Goal: Use online tool/utility: Utilize a website feature to perform a specific function

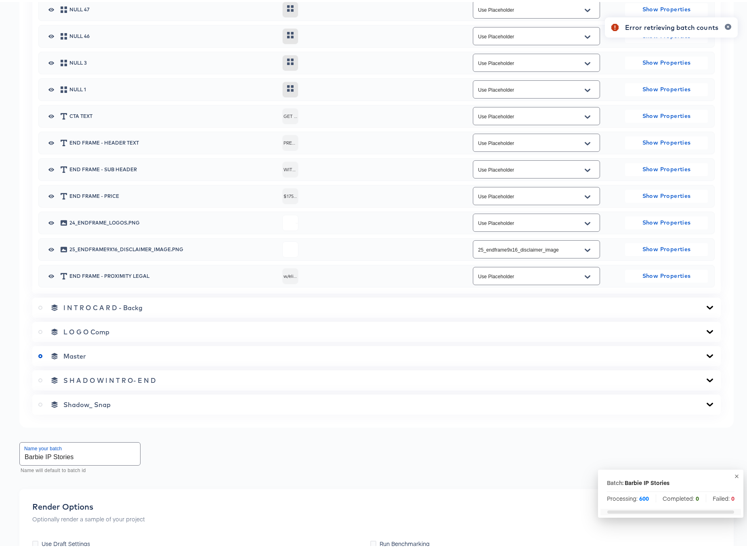
scroll to position [725, 0]
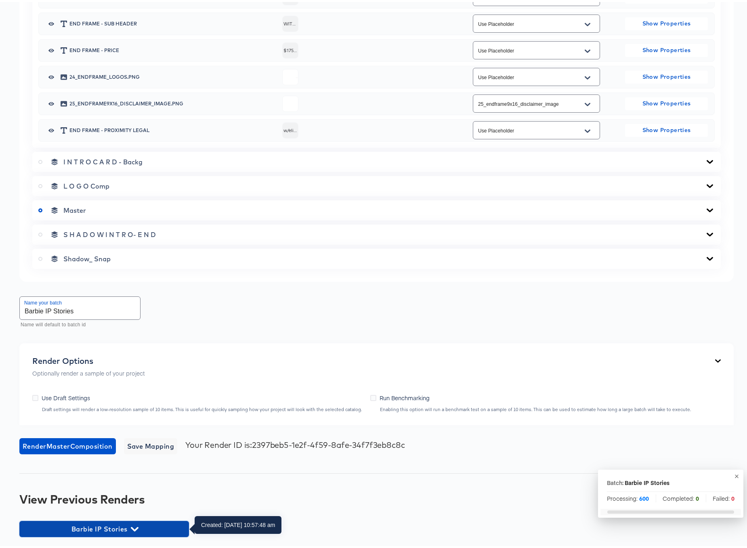
click at [136, 525] on icon "button" at bounding box center [135, 527] width 8 height 8
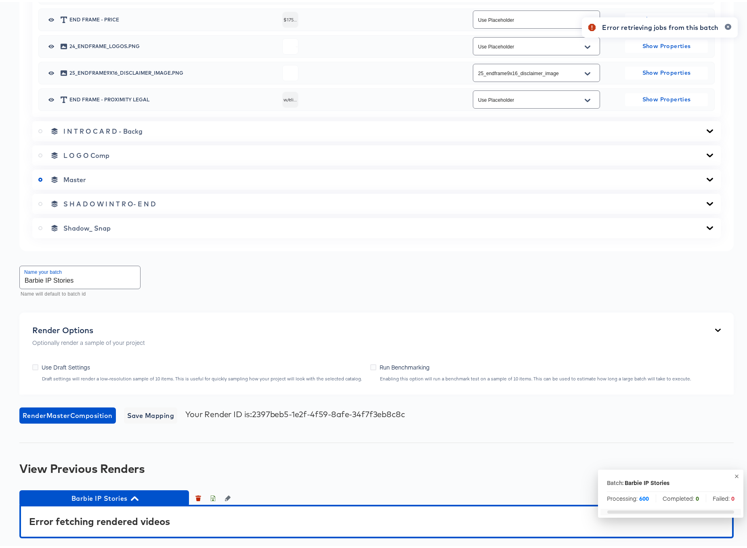
scroll to position [757, 0]
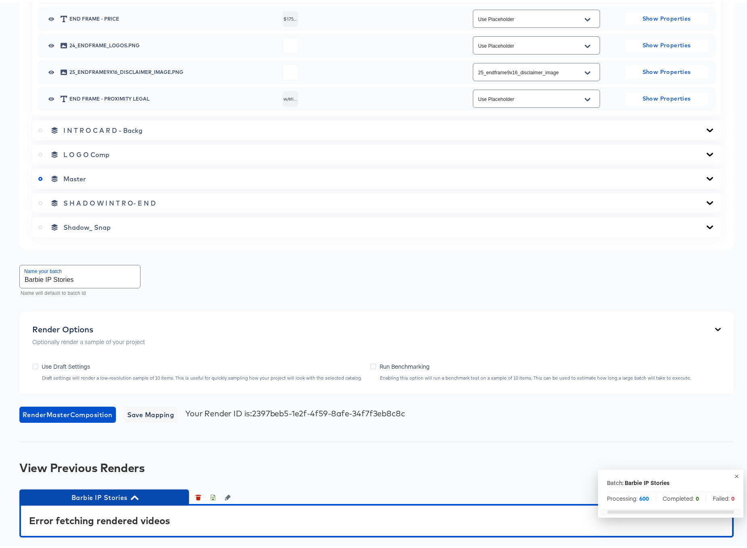
click at [135, 495] on icon "button" at bounding box center [135, 495] width 8 height 4
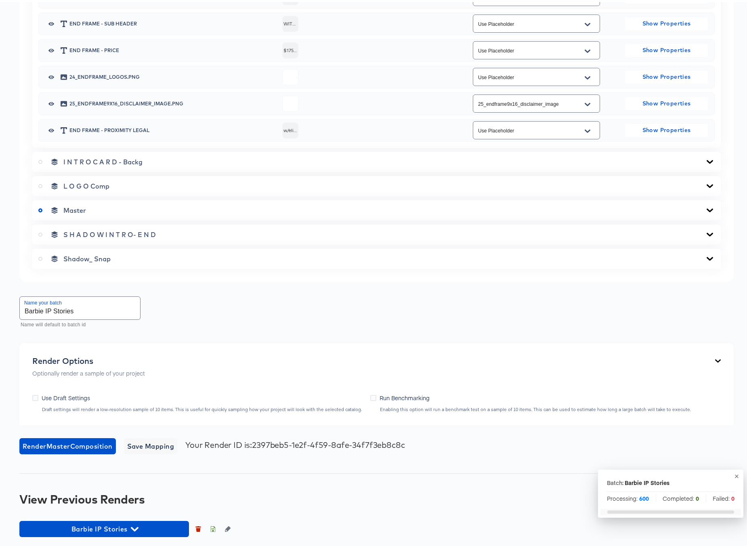
scroll to position [725, 0]
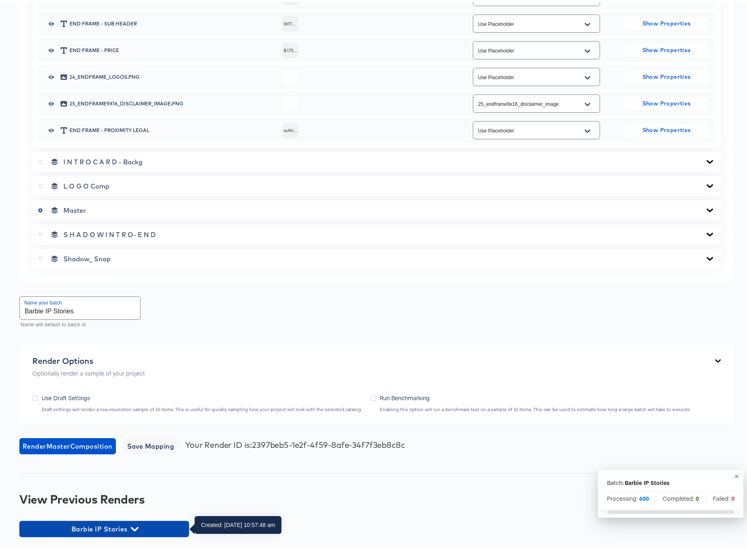
click at [137, 525] on icon "button" at bounding box center [135, 527] width 8 height 4
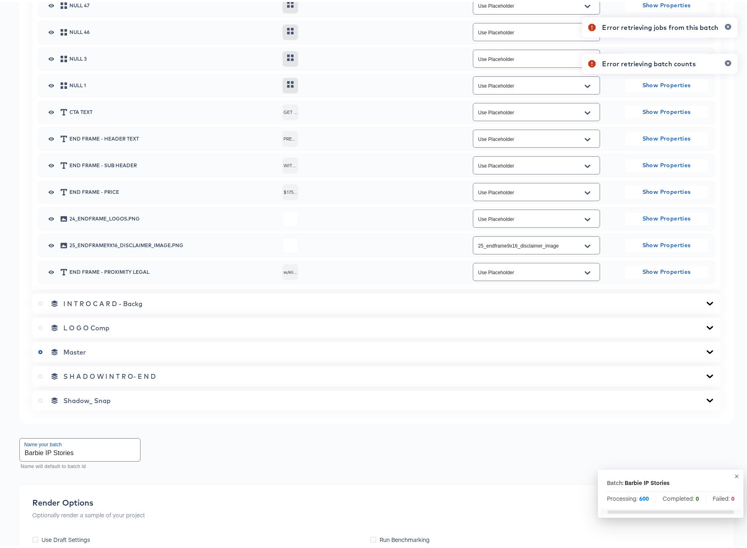
scroll to position [757, 0]
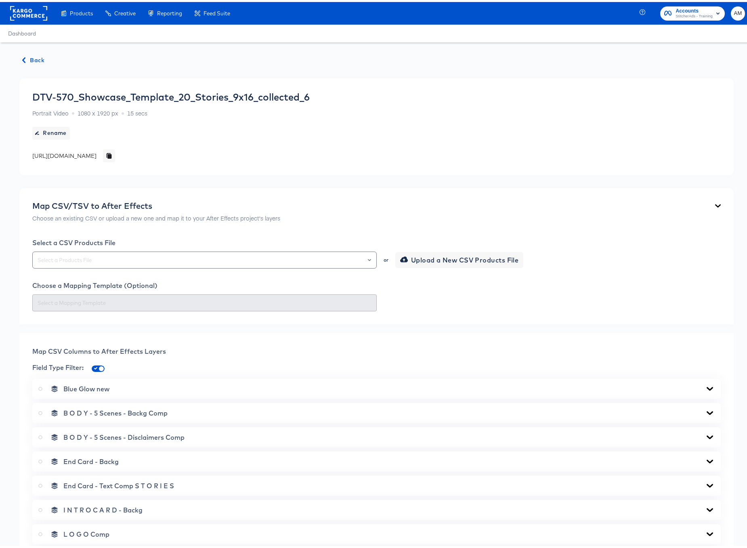
scroll to position [348, 0]
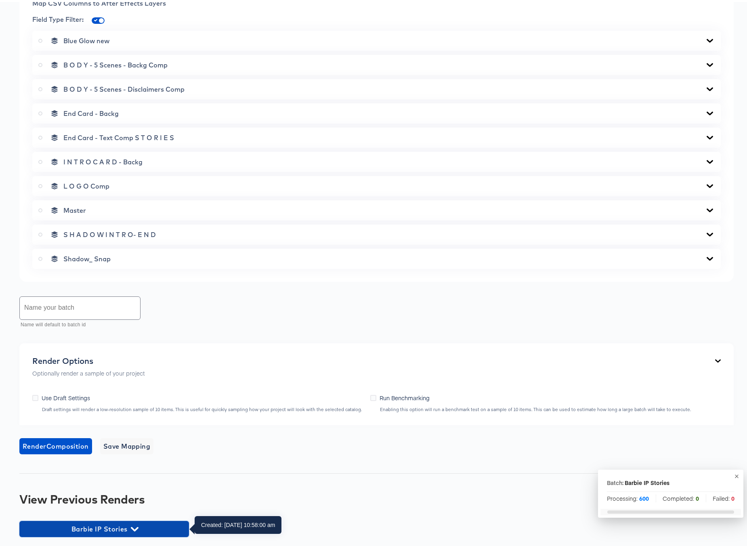
click at [134, 527] on icon "button" at bounding box center [135, 527] width 8 height 4
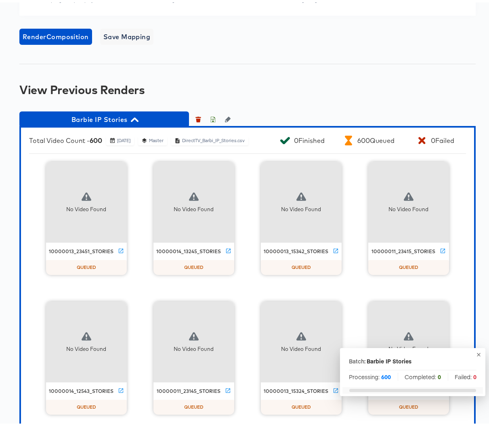
scroll to position [763, 0]
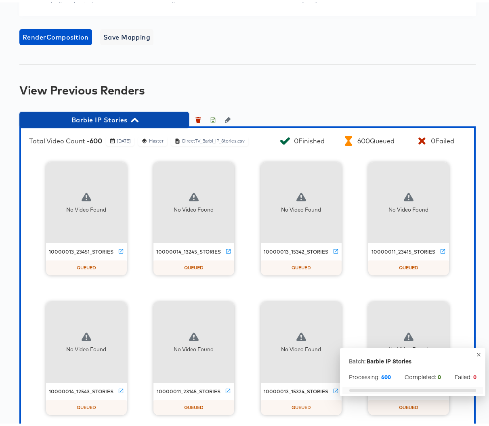
click at [135, 121] on icon "button" at bounding box center [135, 118] width 8 height 8
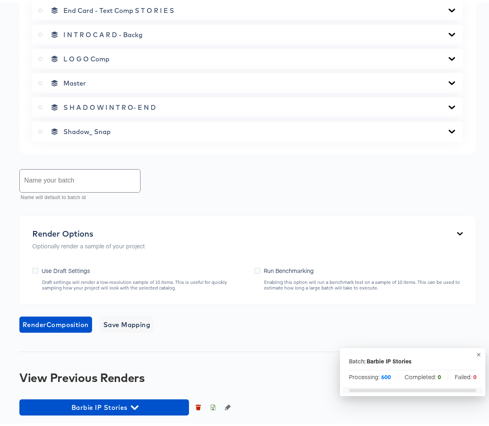
scroll to position [479, 0]
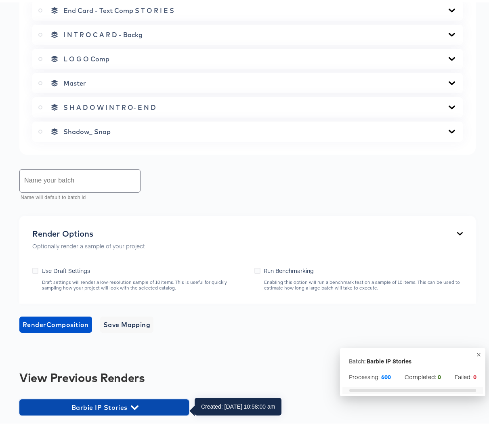
click at [133, 407] on icon "button" at bounding box center [135, 405] width 8 height 8
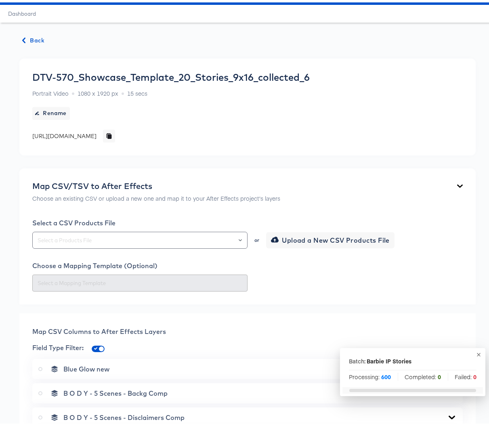
scroll to position [0, 0]
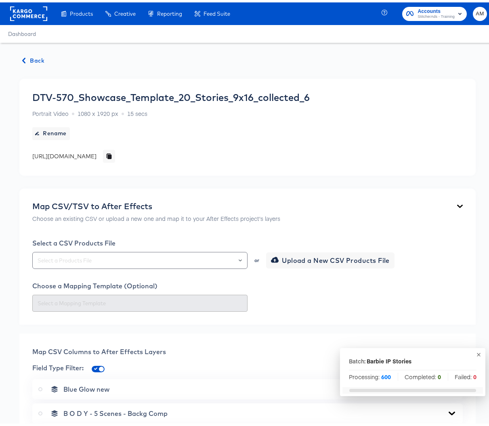
click at [31, 59] on span "Back" at bounding box center [34, 58] width 22 height 10
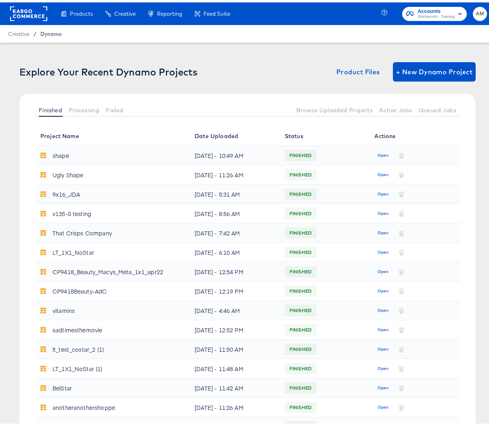
click at [51, 33] on span "Dynamo" at bounding box center [50, 31] width 21 height 6
click at [81, 107] on span "Processing" at bounding box center [84, 108] width 31 height 6
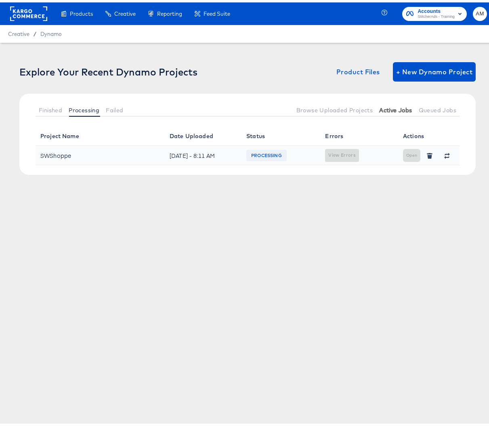
click at [385, 109] on span "Active Jobs" at bounding box center [395, 108] width 33 height 6
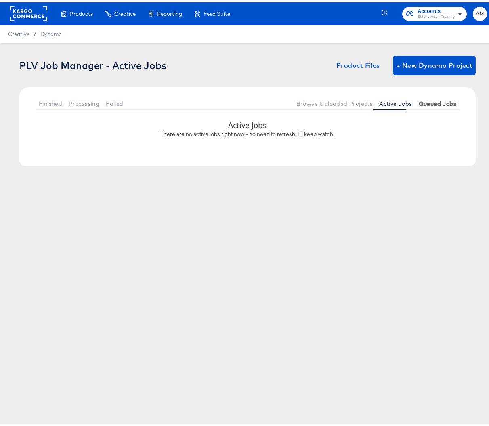
click at [435, 104] on span "Queued Jobs" at bounding box center [438, 101] width 38 height 6
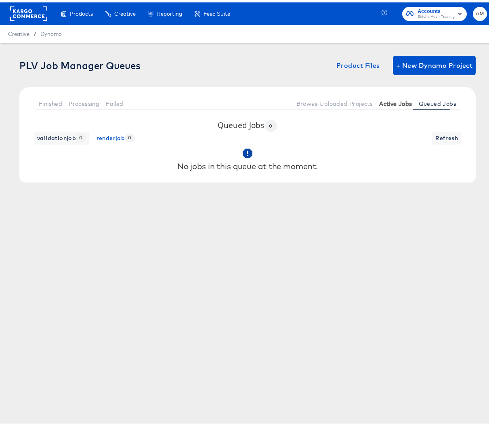
click at [381, 103] on span "Active Jobs" at bounding box center [395, 101] width 33 height 6
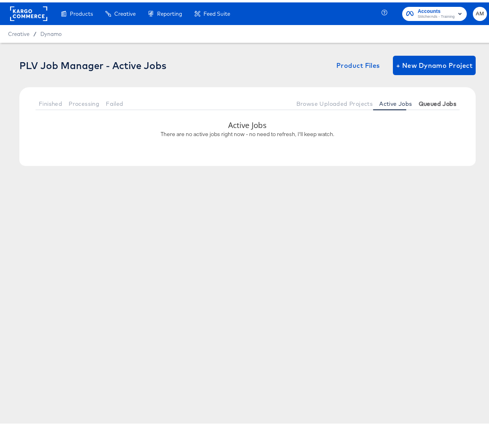
click at [421, 104] on span "Queued Jobs" at bounding box center [438, 101] width 38 height 6
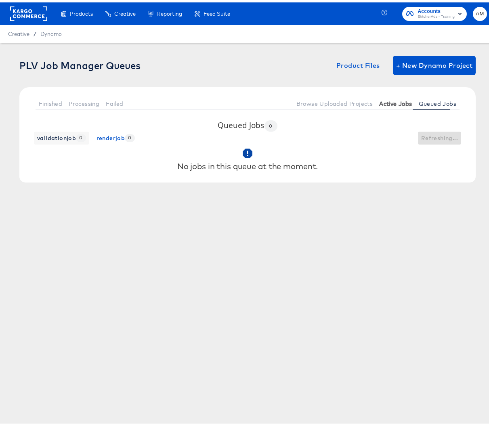
click at [392, 103] on span "Active Jobs" at bounding box center [395, 101] width 33 height 6
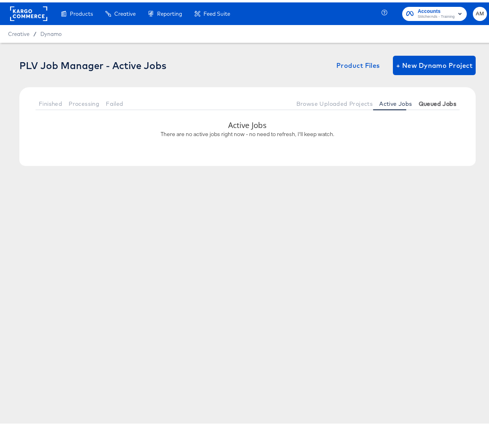
click at [438, 103] on span "Queued Jobs" at bounding box center [438, 101] width 38 height 6
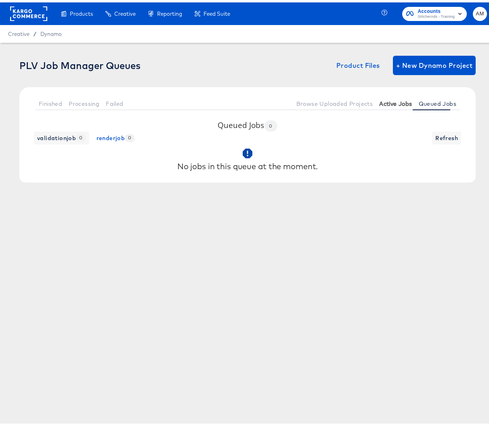
click at [390, 101] on span "Active Jobs" at bounding box center [395, 101] width 33 height 6
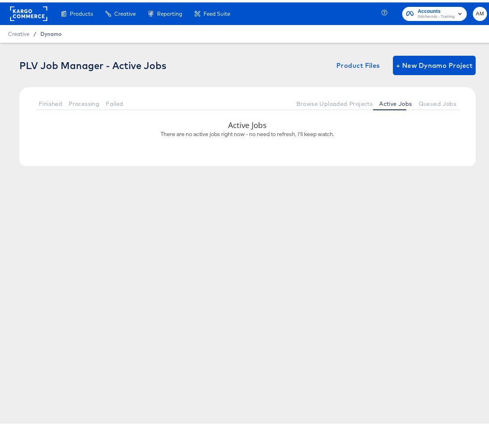
click at [51, 29] on span "Dynamo" at bounding box center [50, 31] width 21 height 6
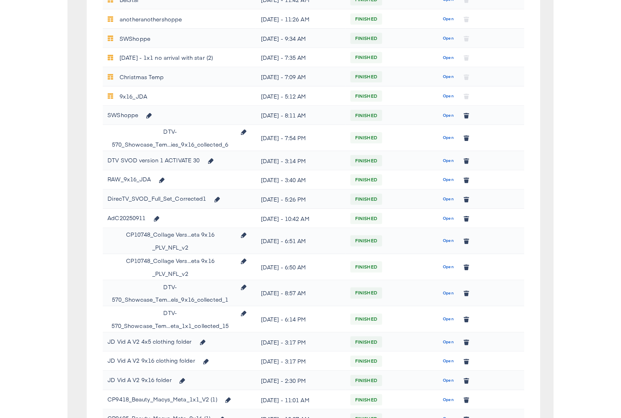
scroll to position [328, 0]
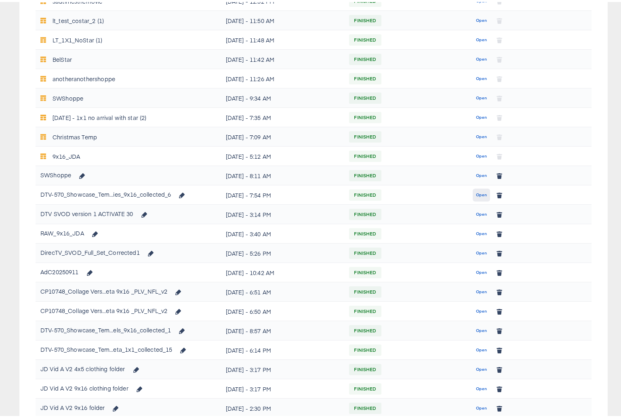
click at [476, 193] on span "Open" at bounding box center [481, 192] width 11 height 7
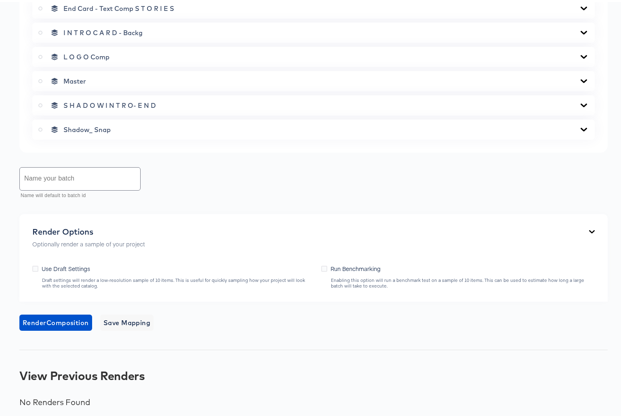
scroll to position [99, 0]
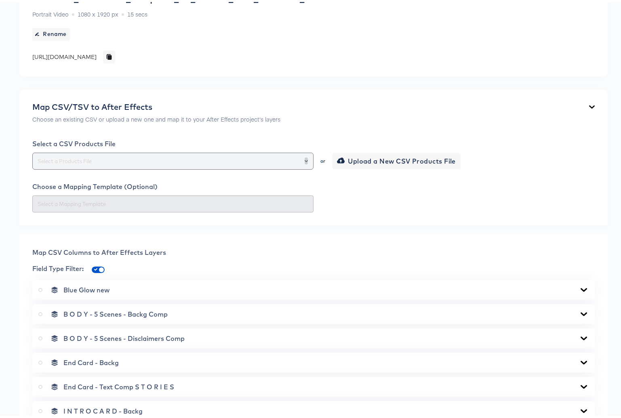
click at [304, 159] on icon "Open" at bounding box center [305, 159] width 3 height 2
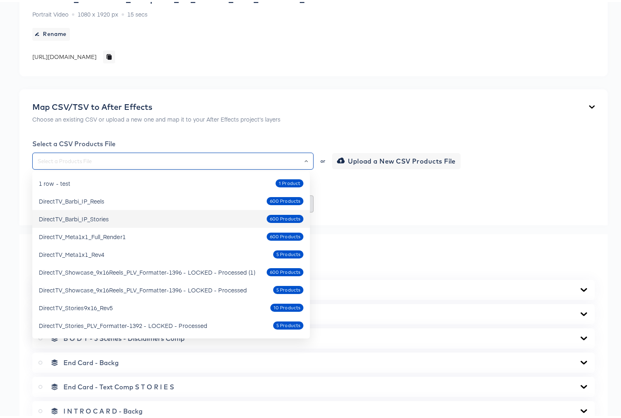
click at [115, 217] on div "DirectTV_Barbi_IP_Stories 600 Products" at bounding box center [171, 216] width 264 height 13
type input "DirectTV_Barbi_IP_Stories"
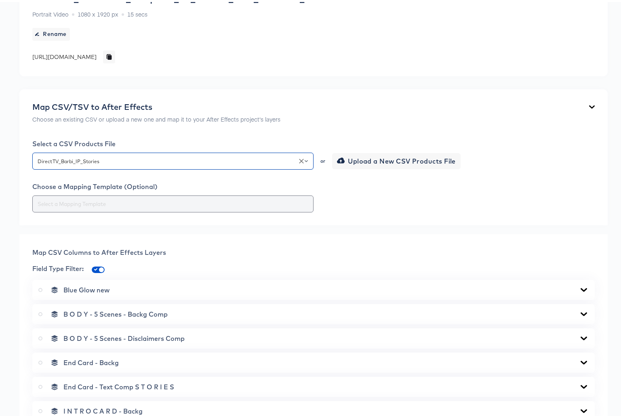
click at [263, 199] on input "text" at bounding box center [173, 201] width 274 height 9
click at [447, 217] on div "Map CSV/TSV to After Effects Choose an existing CSV or upload a new one and map…" at bounding box center [313, 155] width 588 height 136
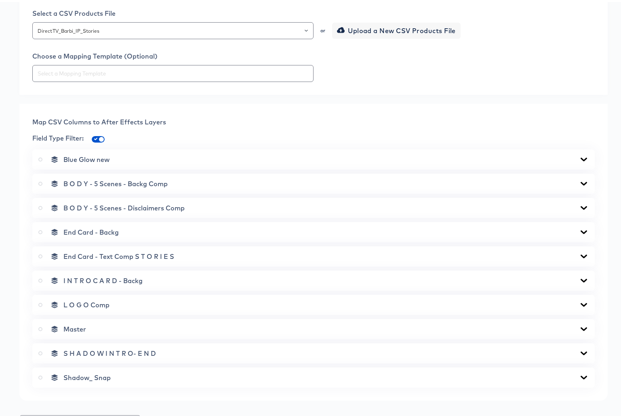
scroll to position [274, 0]
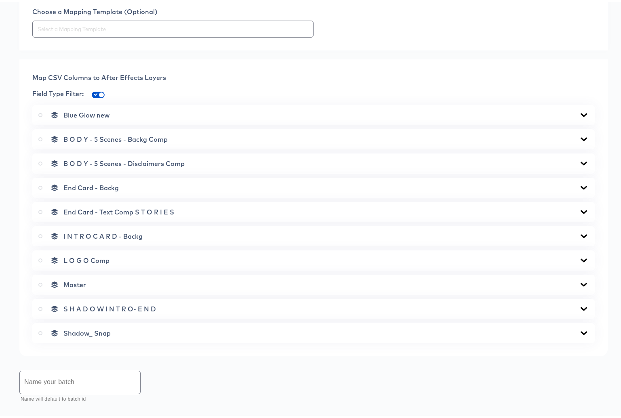
click at [580, 137] on icon at bounding box center [583, 137] width 6 height 4
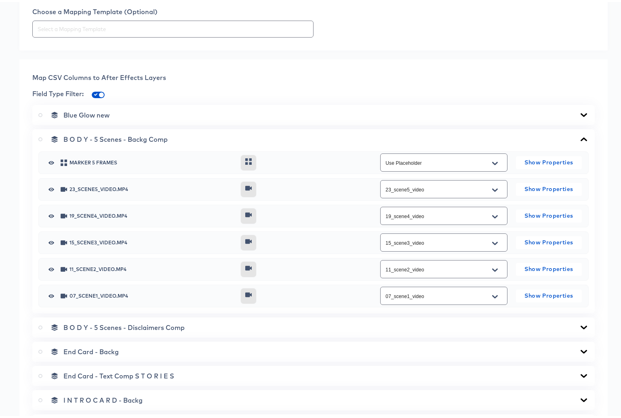
click at [580, 137] on icon at bounding box center [583, 137] width 6 height 4
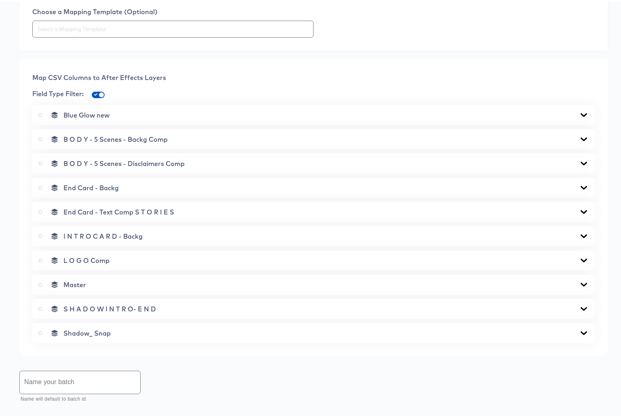
click at [579, 162] on icon at bounding box center [584, 161] width 10 height 6
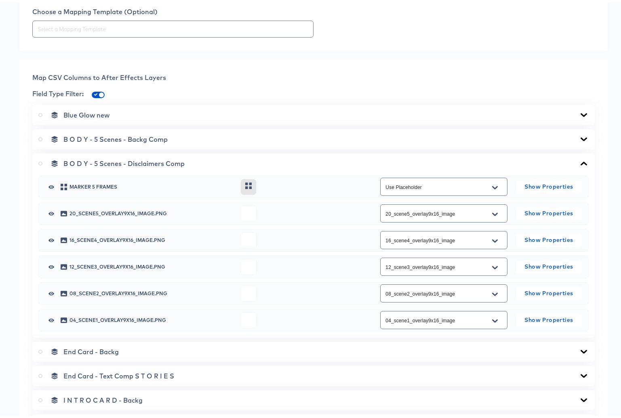
click at [580, 162] on icon at bounding box center [583, 161] width 6 height 4
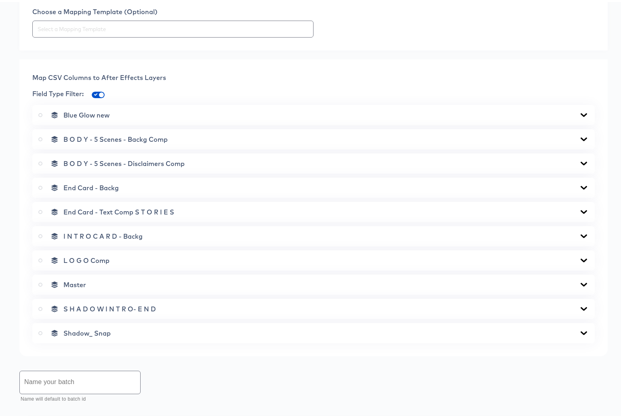
click at [580, 185] on icon at bounding box center [583, 186] width 6 height 4
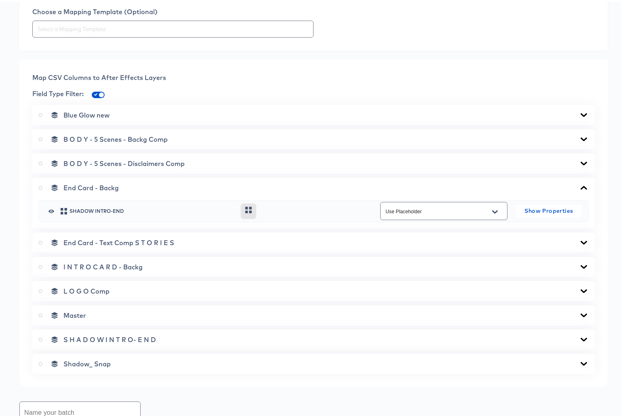
click at [579, 185] on icon at bounding box center [584, 185] width 10 height 6
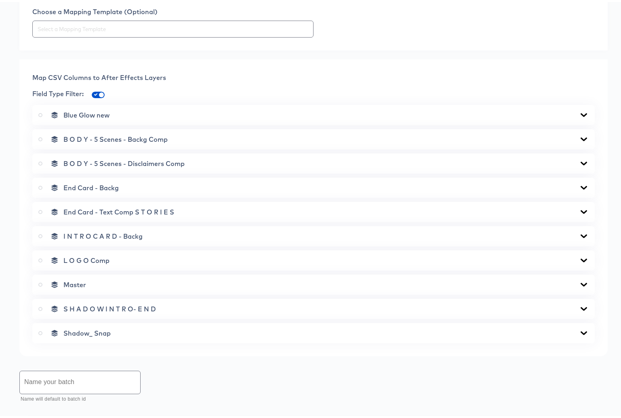
click at [579, 214] on div "End Card - Text Comp S T O R I E S" at bounding box center [313, 210] width 562 height 20
click at [579, 210] on icon at bounding box center [584, 210] width 10 height 6
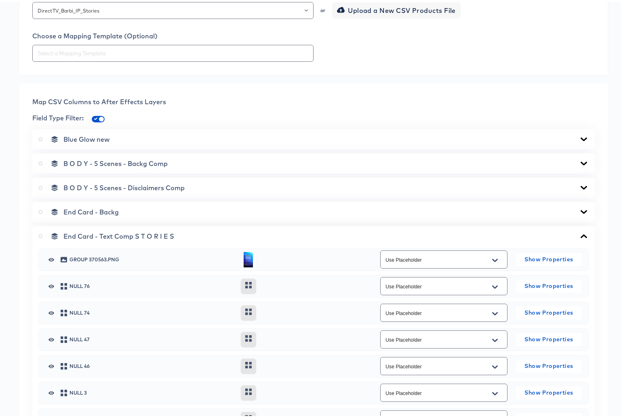
scroll to position [251, 0]
click at [580, 233] on icon at bounding box center [583, 233] width 6 height 4
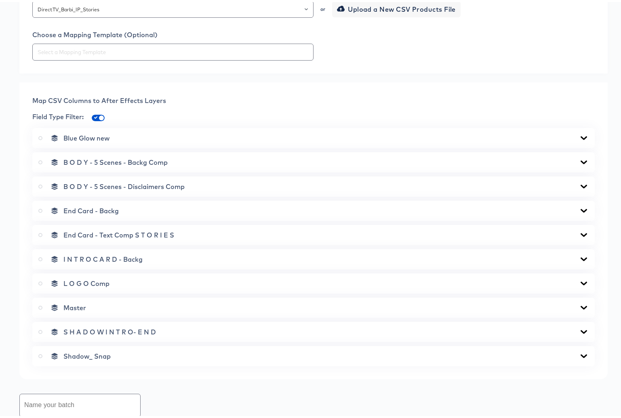
click at [579, 254] on icon at bounding box center [584, 257] width 10 height 6
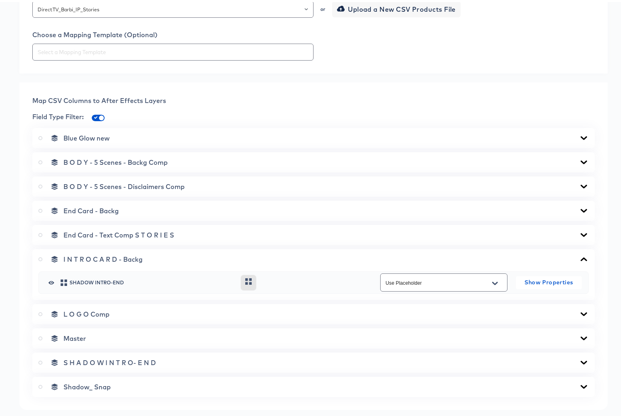
click at [579, 254] on icon at bounding box center [584, 257] width 10 height 6
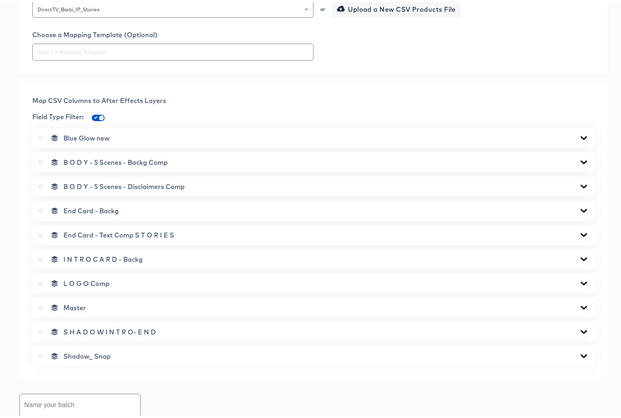
click at [580, 282] on icon at bounding box center [583, 281] width 6 height 4
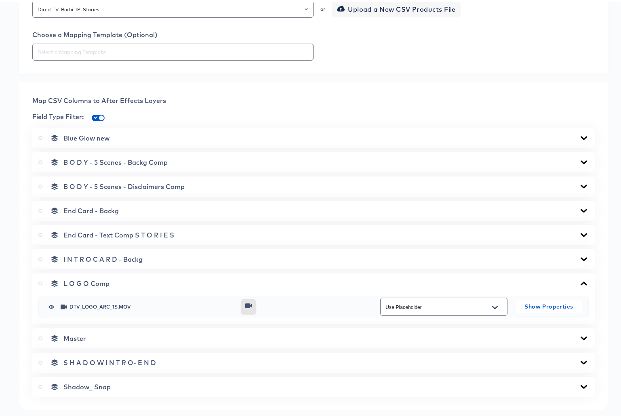
click at [579, 281] on icon at bounding box center [584, 281] width 10 height 6
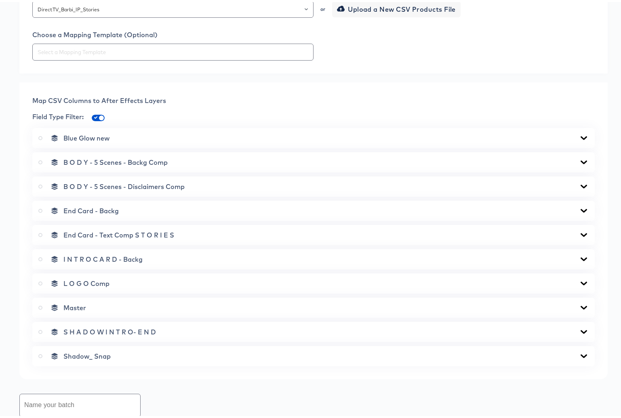
click at [41, 305] on icon at bounding box center [40, 306] width 4 height 4
click at [0, 0] on input "radio" at bounding box center [0, 0] width 0 height 0
click at [579, 303] on icon at bounding box center [584, 305] width 10 height 6
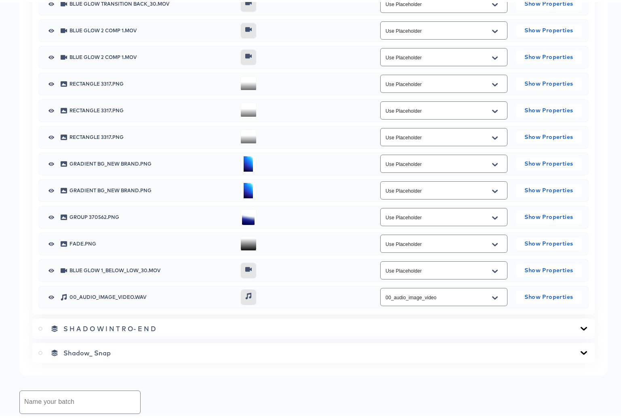
scroll to position [1054, 0]
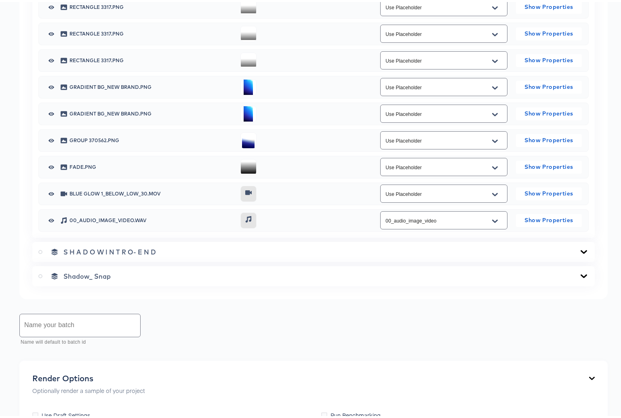
click at [579, 249] on icon at bounding box center [584, 250] width 10 height 6
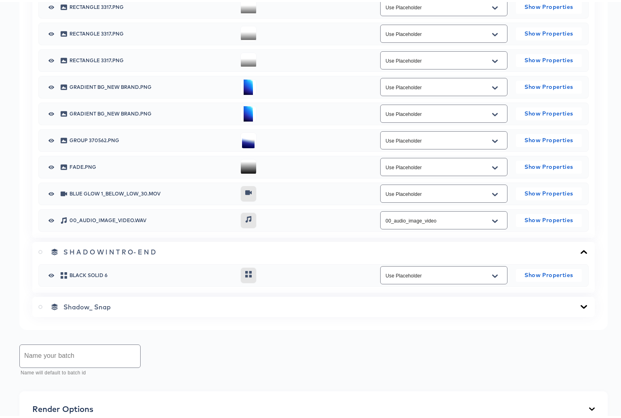
click at [580, 304] on icon at bounding box center [583, 305] width 6 height 4
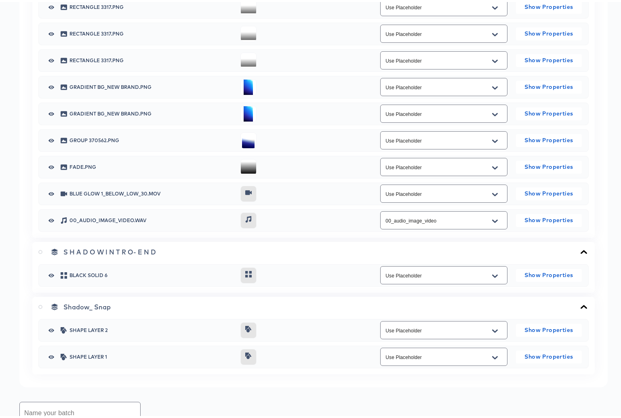
scroll to position [1289, 0]
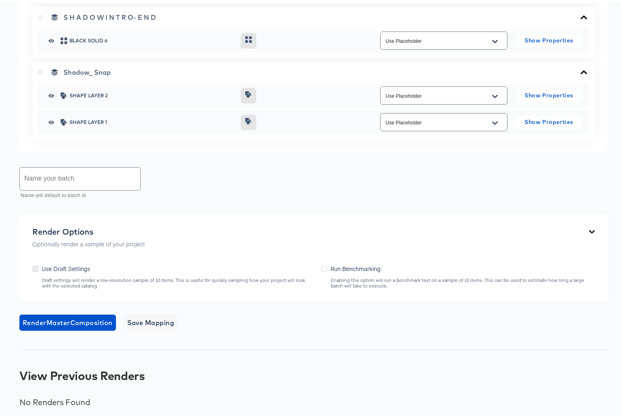
click at [35, 268] on icon at bounding box center [35, 267] width 6 height 6
click at [0, 0] on input "Use Draft Settings" at bounding box center [0, 0] width 0 height 0
click at [167, 319] on span "Save Mapping" at bounding box center [150, 320] width 47 height 11
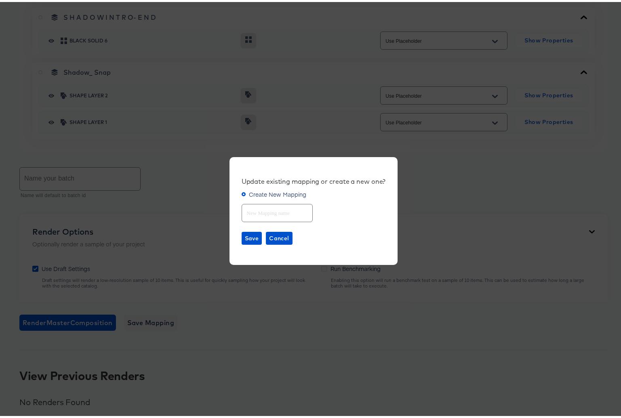
click at [259, 206] on input "text" at bounding box center [277, 207] width 70 height 17
type input "Barbie IP Stories"
click at [245, 239] on span "Save" at bounding box center [252, 236] width 14 height 10
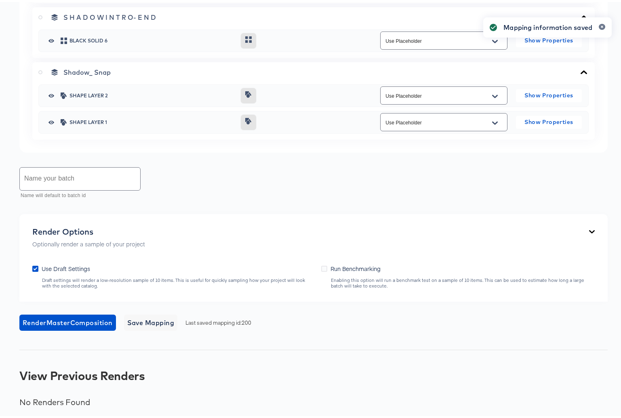
click at [78, 178] on input "text" at bounding box center [80, 177] width 120 height 23
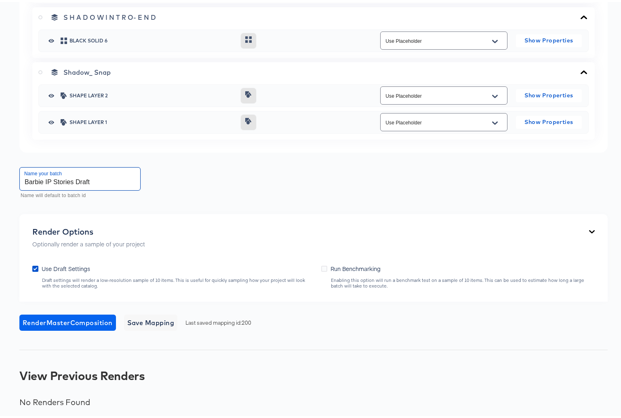
type input "Barbie IP Stories Draft"
click at [83, 322] on span "Render Master Composition" at bounding box center [68, 320] width 90 height 11
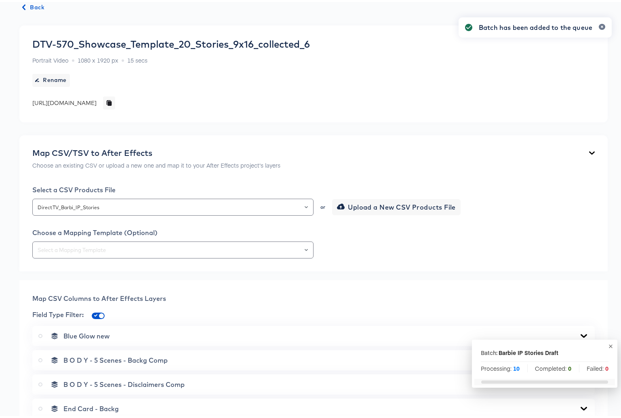
scroll to position [0, 0]
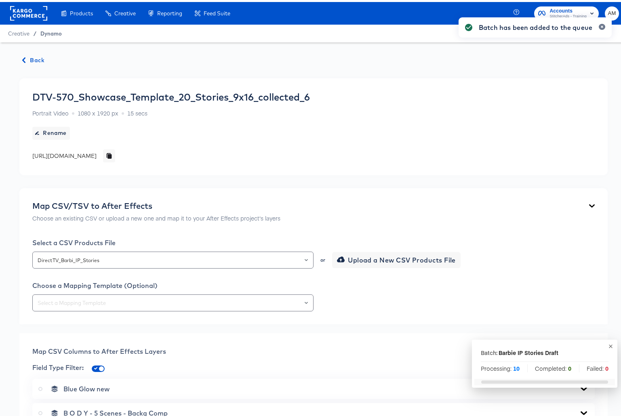
click at [52, 33] on span "Dynamo" at bounding box center [50, 31] width 21 height 6
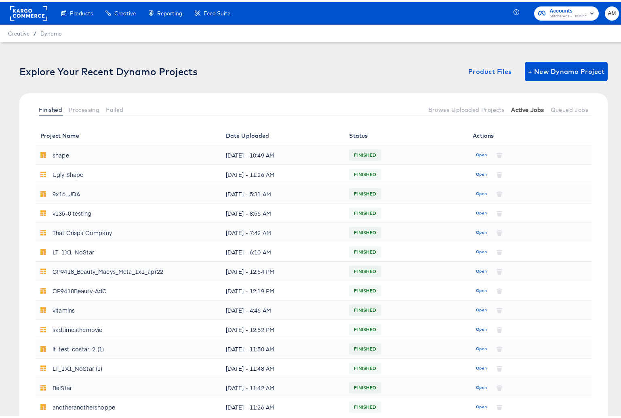
click at [522, 108] on span "Active Jobs" at bounding box center [527, 108] width 33 height 6
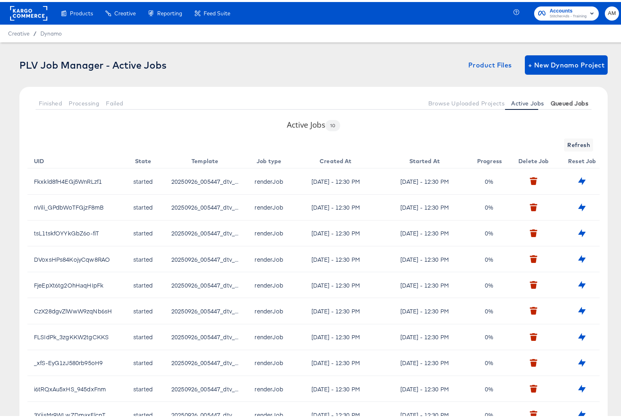
click at [573, 101] on span "Queued Jobs" at bounding box center [569, 101] width 38 height 6
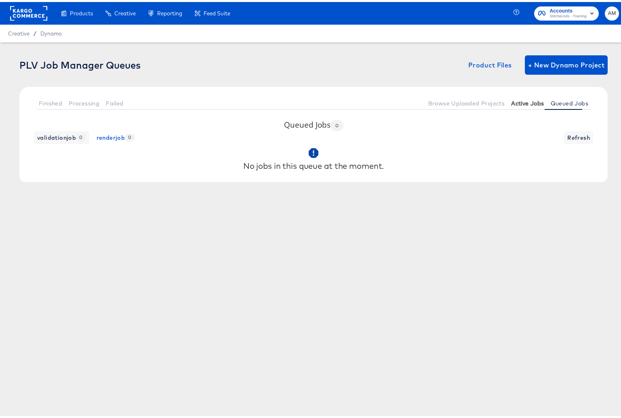
click at [521, 102] on span "Active Jobs" at bounding box center [527, 101] width 33 height 6
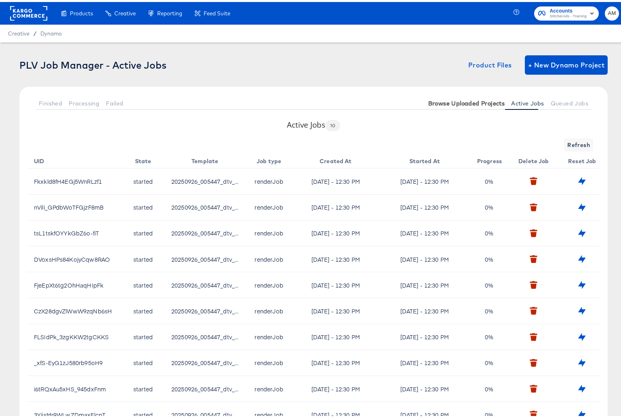
click at [474, 101] on span "Browse Uploaded Projects" at bounding box center [466, 101] width 77 height 6
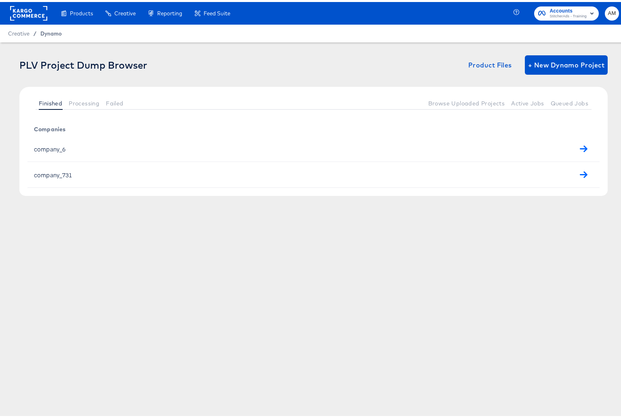
click at [50, 30] on span "Dynamo" at bounding box center [50, 31] width 21 height 6
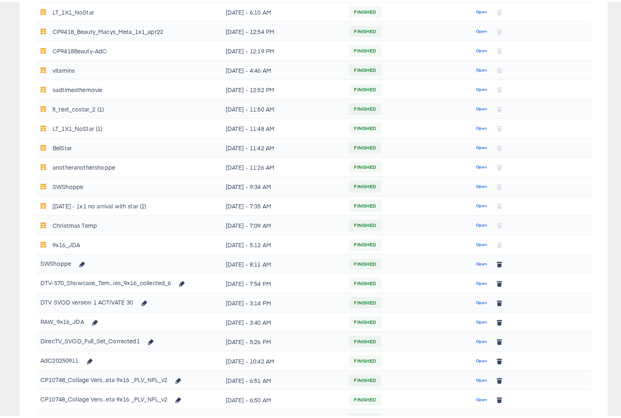
scroll to position [240, 0]
click at [476, 279] on span "Open" at bounding box center [481, 280] width 11 height 7
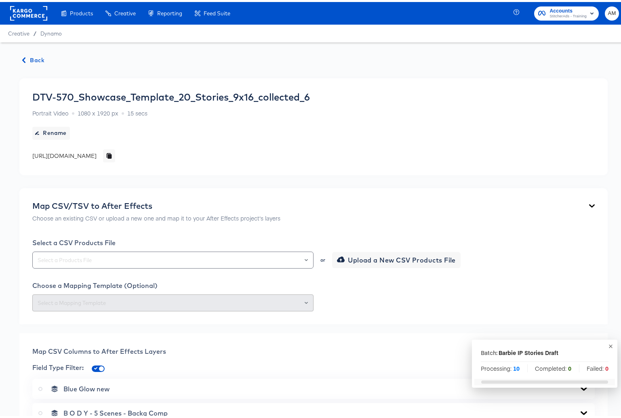
click at [31, 57] on span "Back" at bounding box center [34, 58] width 22 height 10
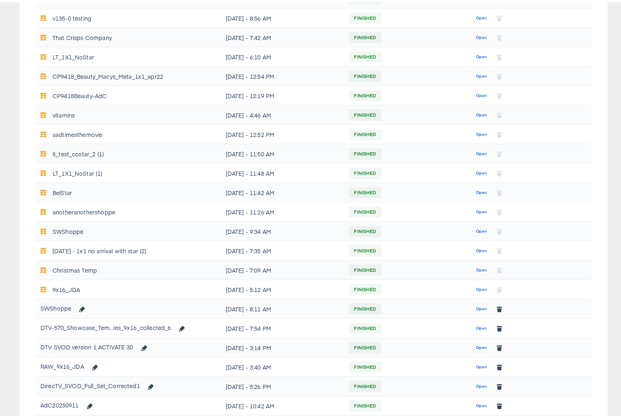
scroll to position [373, 0]
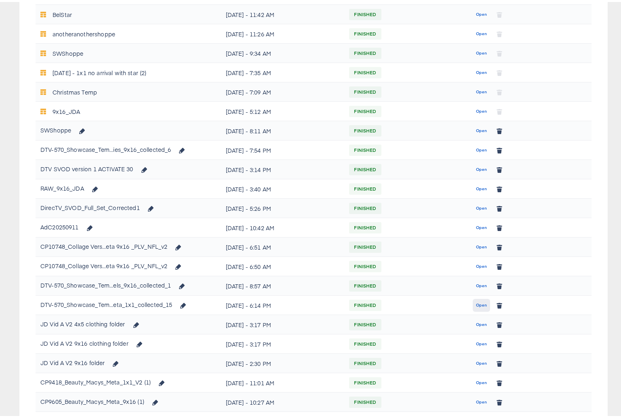
click at [480, 303] on span "Open" at bounding box center [481, 303] width 11 height 7
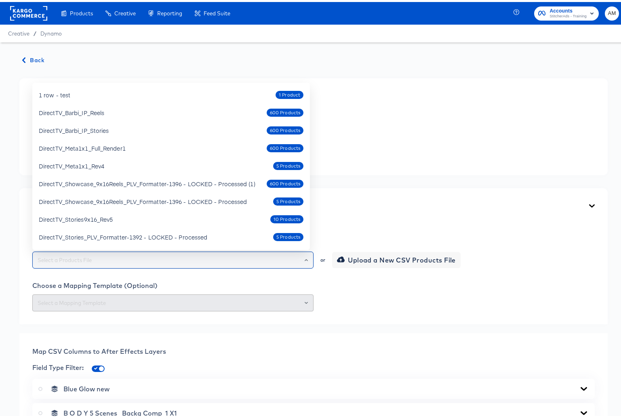
click at [306, 258] on input "text" at bounding box center [173, 258] width 274 height 9
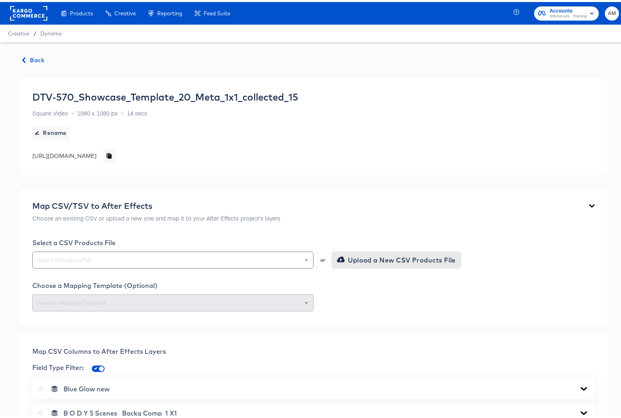
click at [401, 256] on span "Upload a New CSV Products File" at bounding box center [396, 257] width 117 height 11
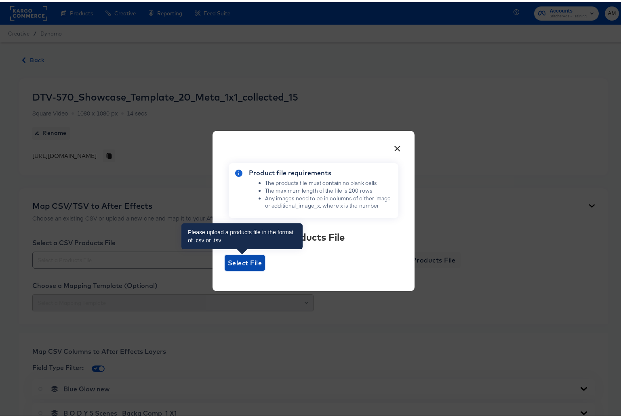
click at [228, 264] on span "Select File" at bounding box center [245, 260] width 34 height 11
click at [224, 269] on input "Select File" at bounding box center [224, 269] width 0 height 0
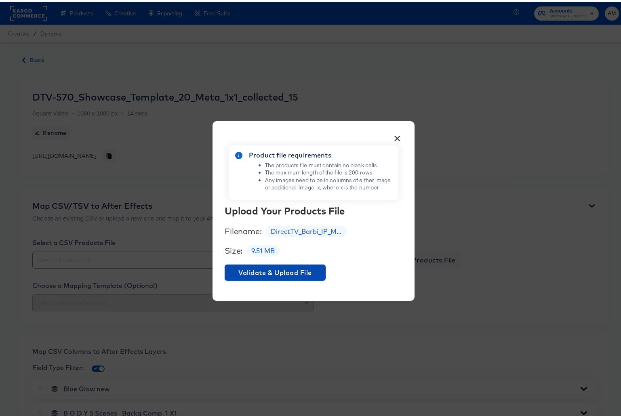
click at [277, 269] on span "Validate & Upload File" at bounding box center [275, 270] width 94 height 11
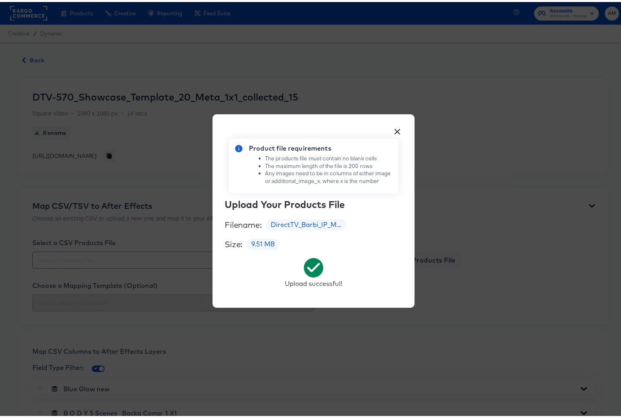
click at [396, 130] on button "×" at bounding box center [397, 127] width 15 height 15
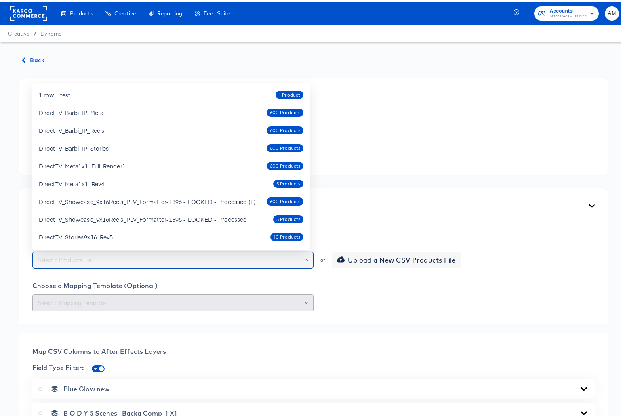
click at [149, 256] on input "text" at bounding box center [173, 258] width 274 height 9
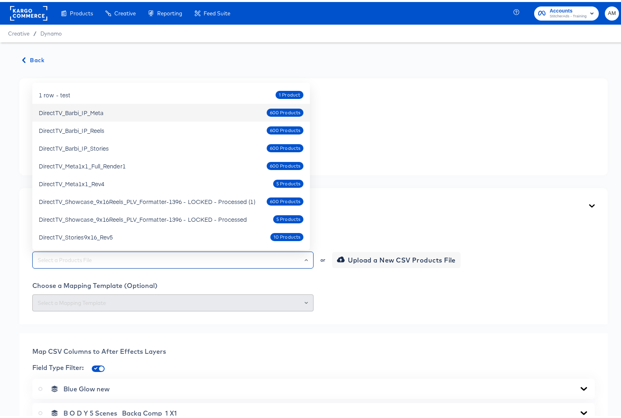
click at [136, 113] on div "DirectTV_Barbi_IP_Meta 600 Products" at bounding box center [171, 110] width 264 height 13
type input "DirectTV_Barbi_IP_Meta"
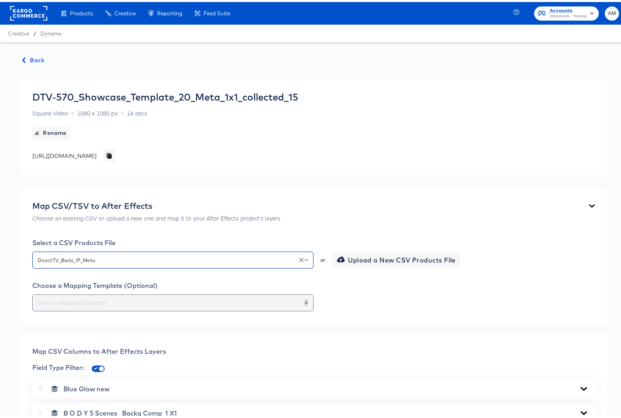
click at [304, 300] on icon "Open" at bounding box center [305, 300] width 3 height 3
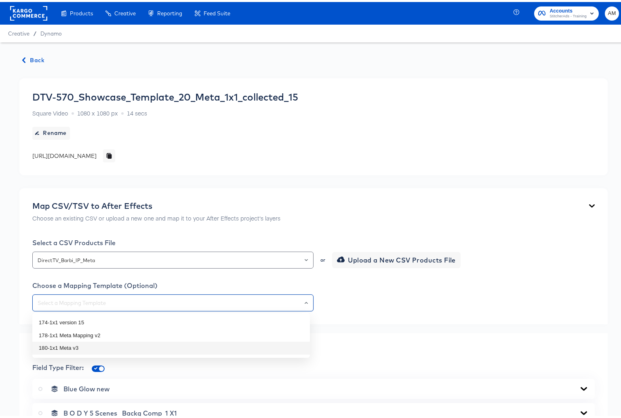
click at [111, 344] on li "180-1x1 Meta v3" at bounding box center [170, 346] width 277 height 13
type input "180-1x1 Meta v3"
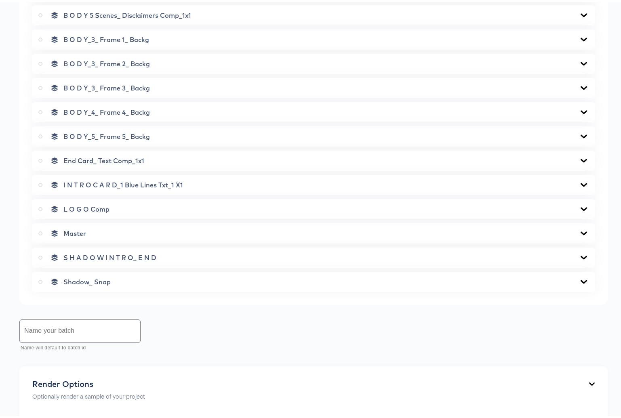
scroll to position [435, 0]
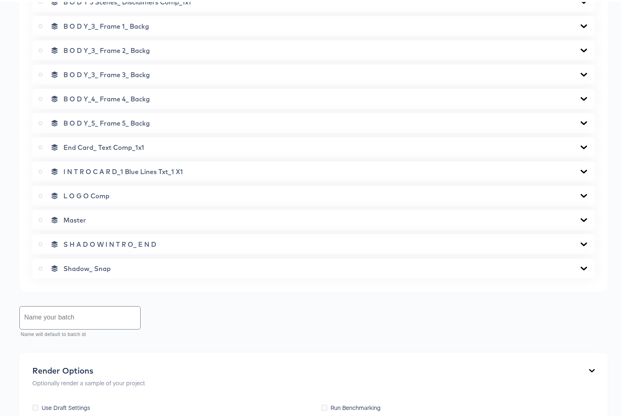
click at [44, 217] on label at bounding box center [41, 218] width 7 height 8
click at [0, 0] on input "radio" at bounding box center [0, 0] width 0 height 0
drag, startPoint x: 39, startPoint y: 218, endPoint x: 57, endPoint y: 220, distance: 17.9
click at [39, 218] on icon at bounding box center [40, 218] width 4 height 4
click at [0, 0] on input "radio" at bounding box center [0, 0] width 0 height 0
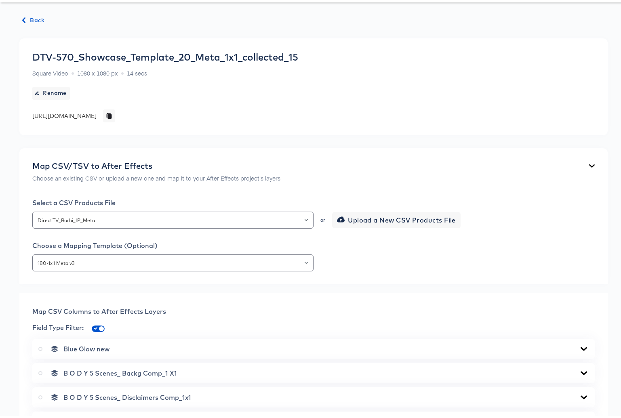
scroll to position [204, 0]
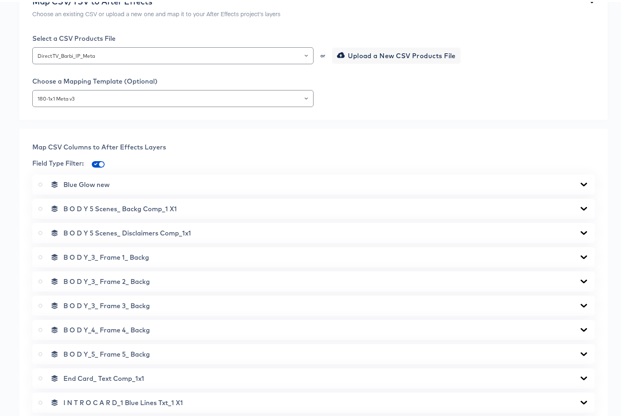
click at [580, 207] on icon at bounding box center [583, 207] width 6 height 4
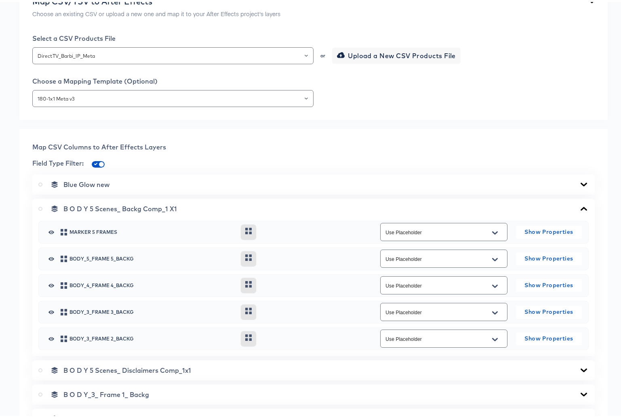
click at [580, 206] on icon at bounding box center [583, 207] width 6 height 4
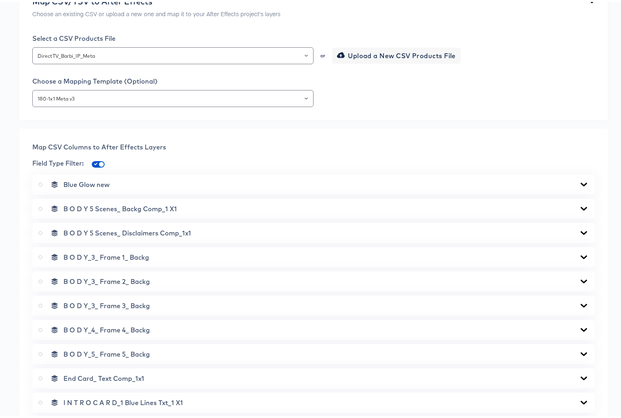
click at [579, 181] on icon at bounding box center [584, 182] width 10 height 6
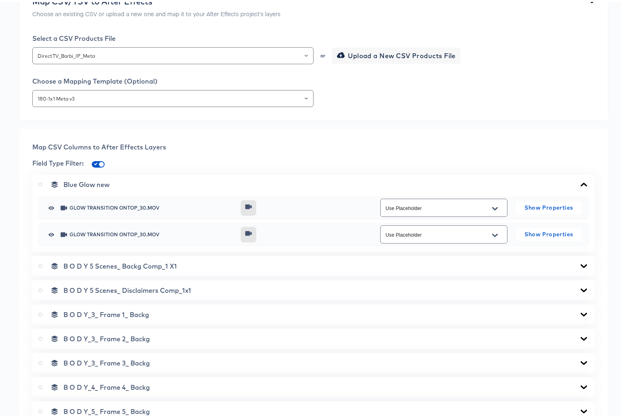
click at [580, 181] on icon at bounding box center [583, 182] width 6 height 4
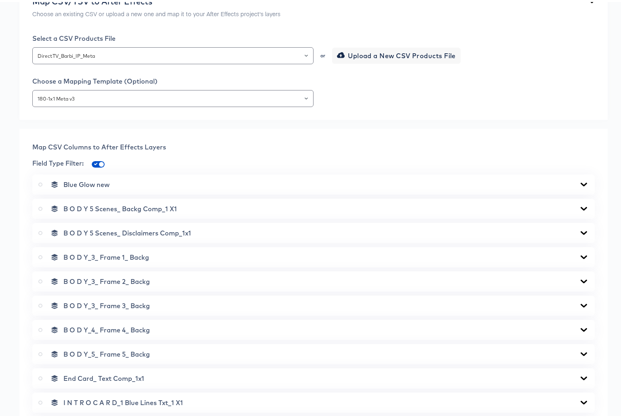
click at [579, 228] on icon at bounding box center [584, 231] width 10 height 6
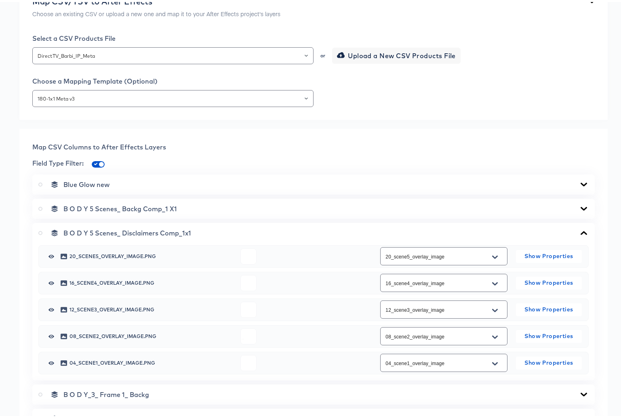
click at [579, 228] on icon at bounding box center [584, 231] width 10 height 6
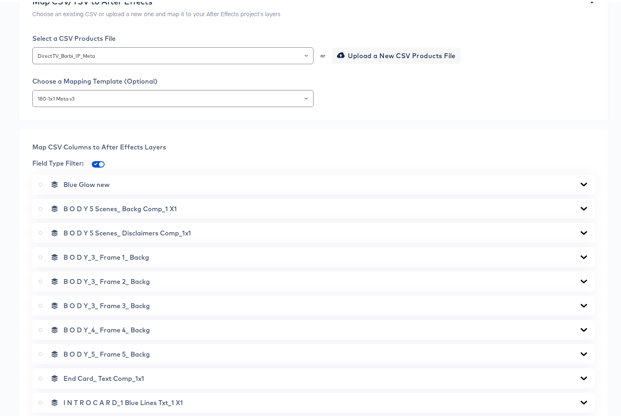
click at [579, 255] on icon at bounding box center [584, 255] width 10 height 6
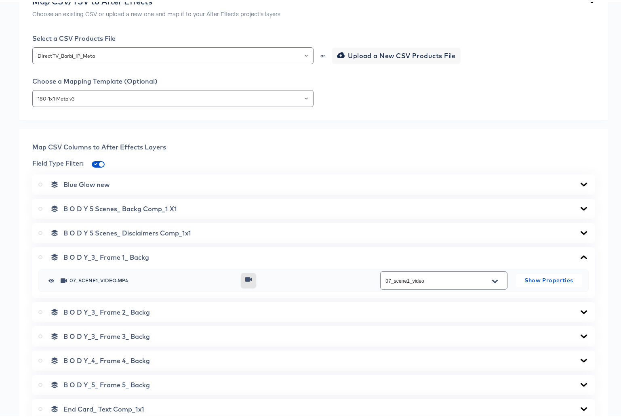
click at [579, 255] on icon at bounding box center [584, 255] width 10 height 6
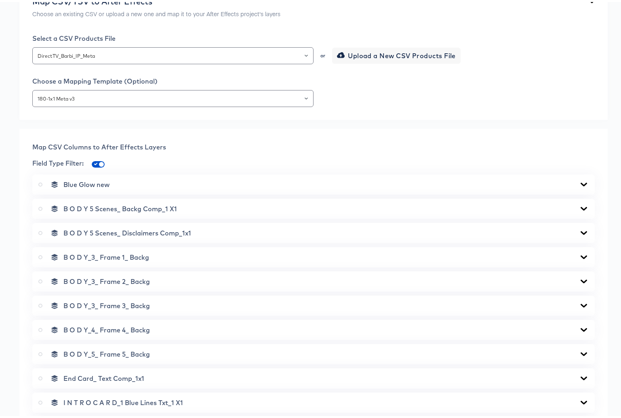
click at [580, 279] on icon at bounding box center [583, 279] width 6 height 4
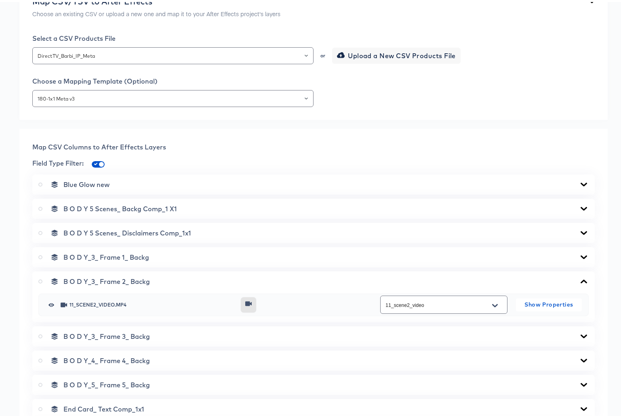
click at [579, 279] on icon at bounding box center [584, 279] width 10 height 6
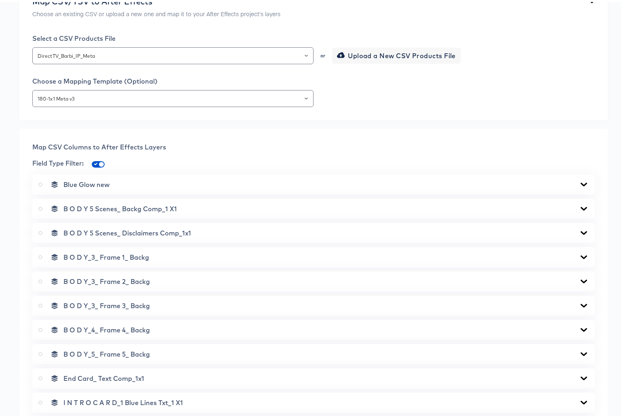
click at [580, 304] on icon at bounding box center [584, 303] width 10 height 6
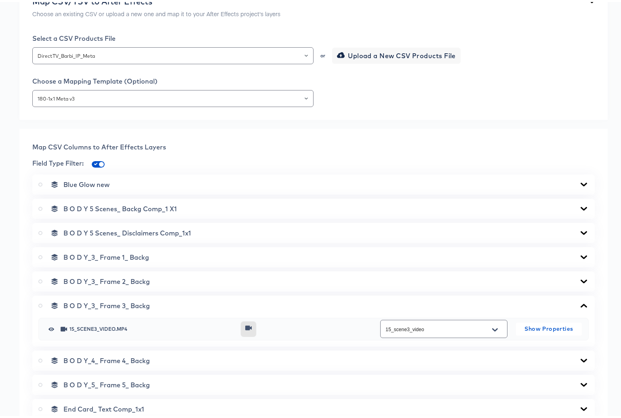
click at [580, 304] on icon at bounding box center [583, 304] width 6 height 4
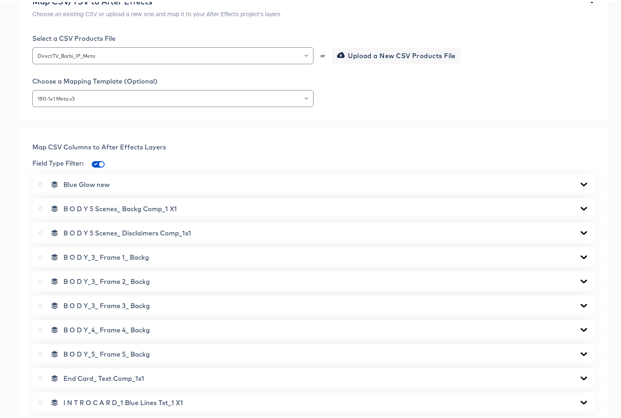
click at [579, 329] on icon at bounding box center [584, 328] width 10 height 6
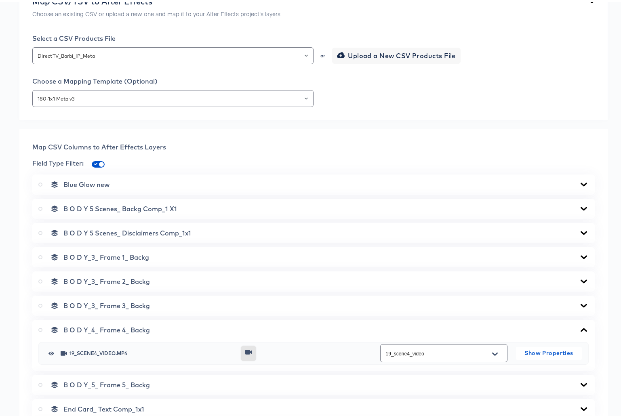
click at [579, 329] on icon at bounding box center [584, 328] width 10 height 6
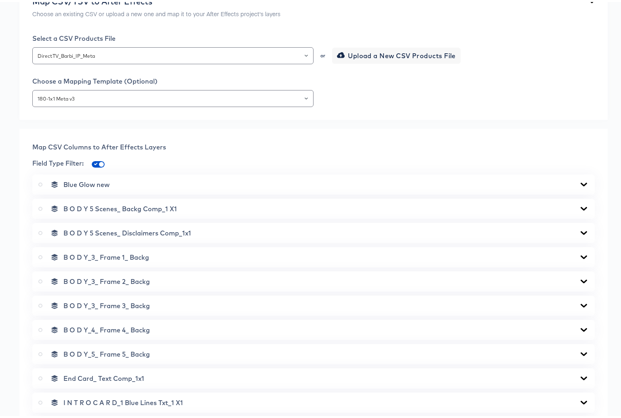
click at [579, 350] on icon at bounding box center [584, 352] width 10 height 6
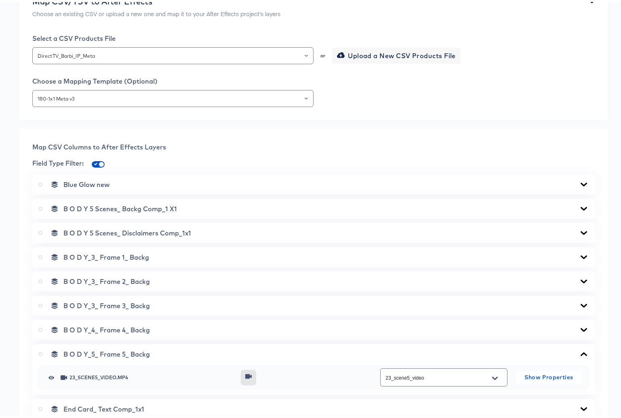
click at [580, 351] on icon at bounding box center [583, 352] width 6 height 4
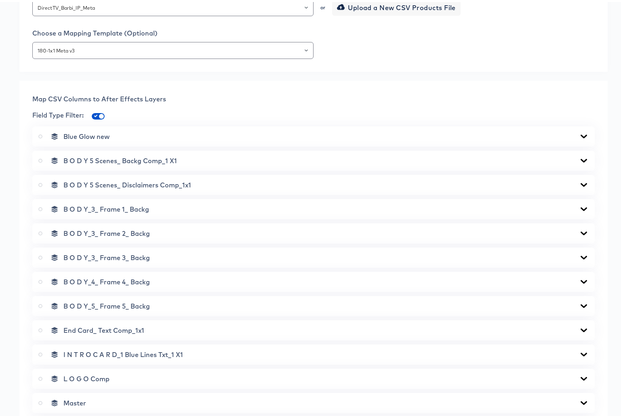
scroll to position [440, 0]
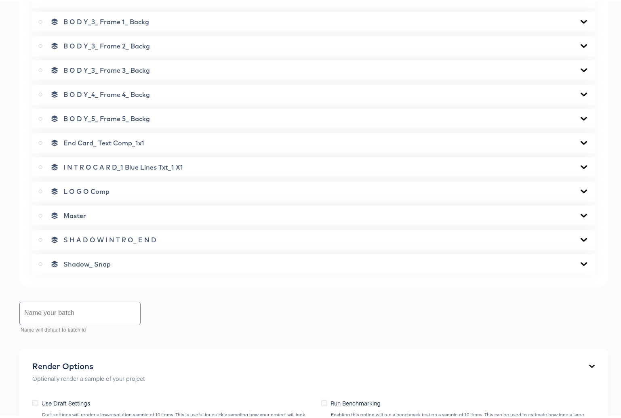
click at [579, 164] on icon at bounding box center [584, 165] width 10 height 6
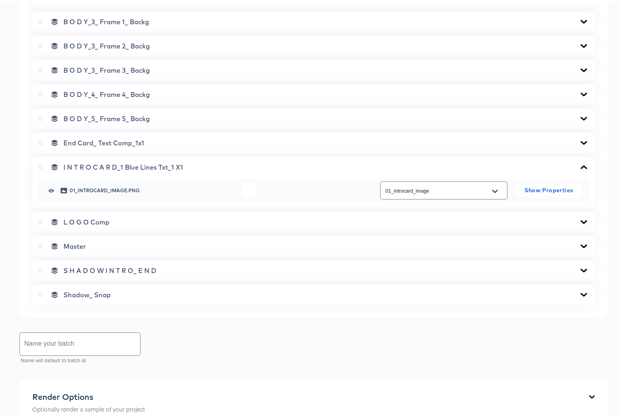
click at [580, 164] on icon at bounding box center [583, 165] width 6 height 4
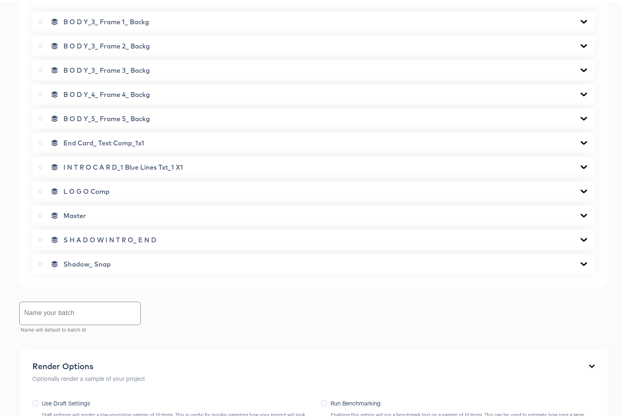
click at [579, 191] on icon at bounding box center [584, 189] width 10 height 6
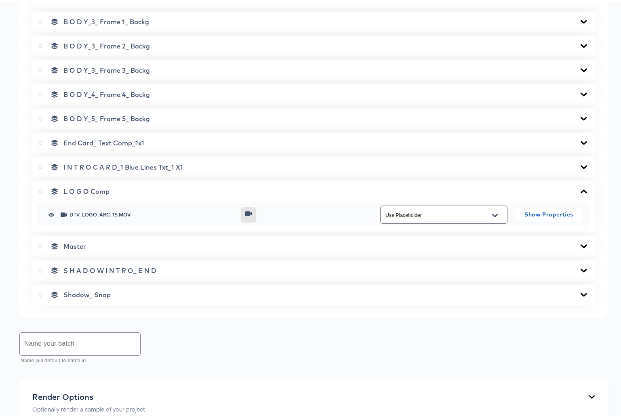
click at [579, 191] on icon at bounding box center [584, 189] width 10 height 6
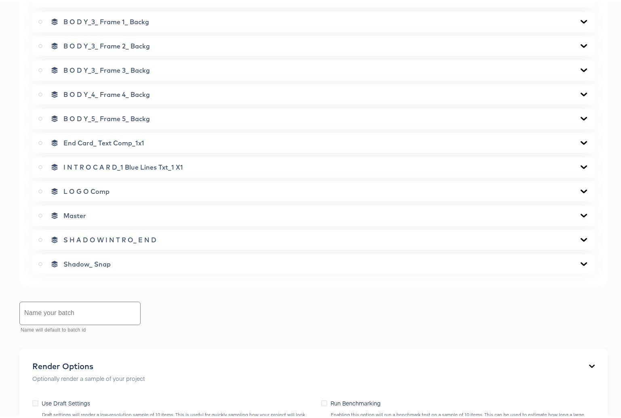
click at [580, 213] on icon at bounding box center [583, 214] width 6 height 4
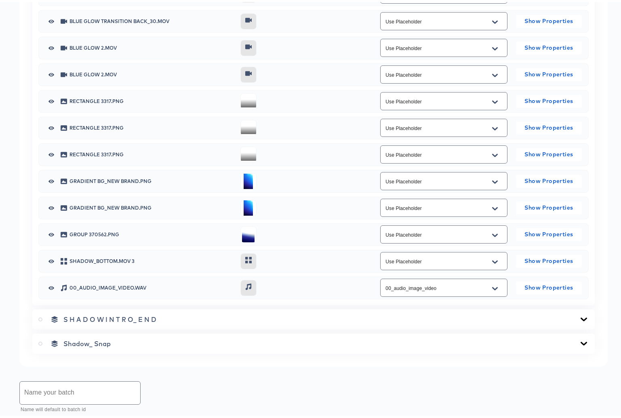
scroll to position [1135, 0]
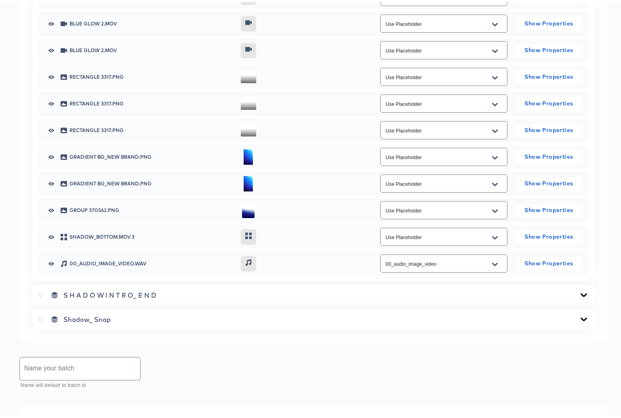
click at [579, 295] on icon at bounding box center [584, 293] width 10 height 6
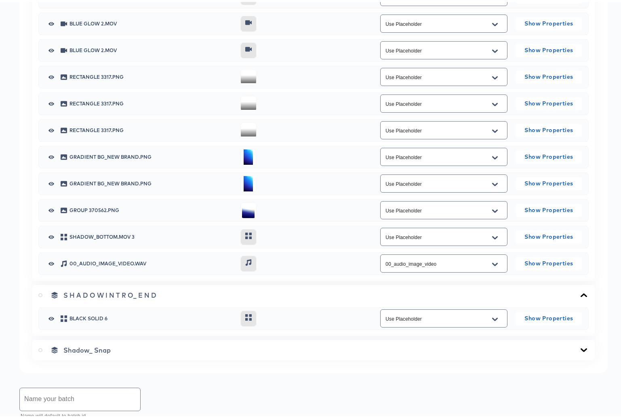
click at [579, 295] on icon at bounding box center [584, 293] width 10 height 6
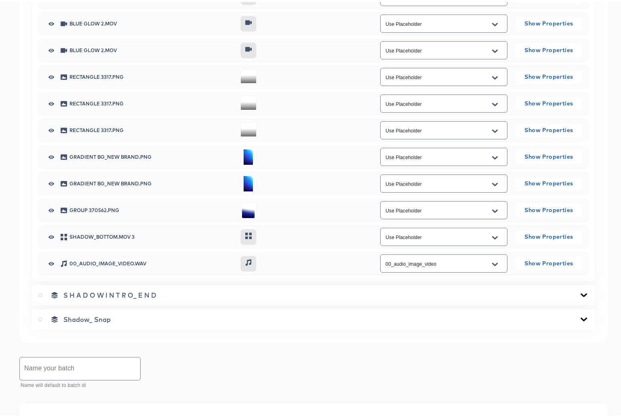
click at [580, 318] on icon at bounding box center [583, 317] width 6 height 4
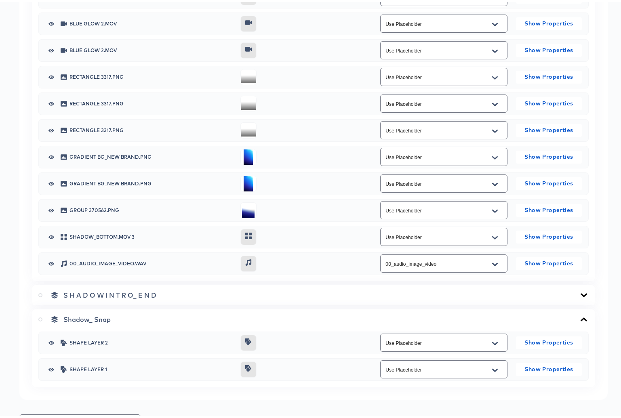
click at [579, 318] on icon at bounding box center [584, 317] width 10 height 6
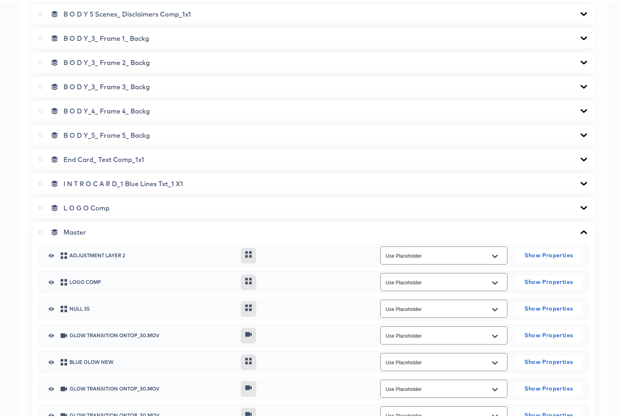
scroll to position [422, 0]
click at [580, 158] on icon at bounding box center [583, 158] width 6 height 4
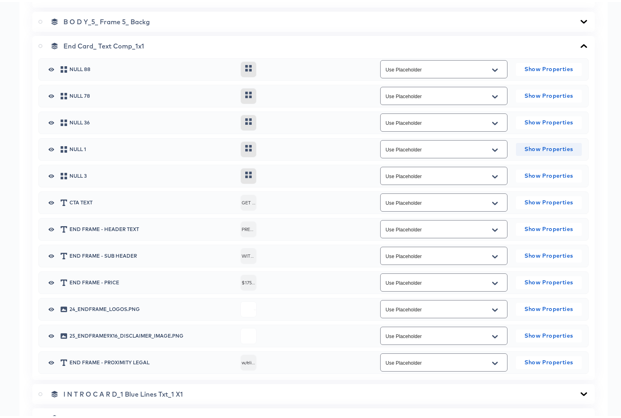
scroll to position [661, 0]
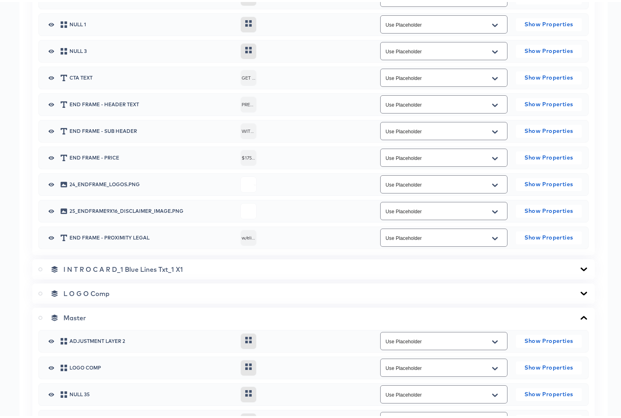
click at [492, 208] on icon "Open" at bounding box center [495, 210] width 6 height 6
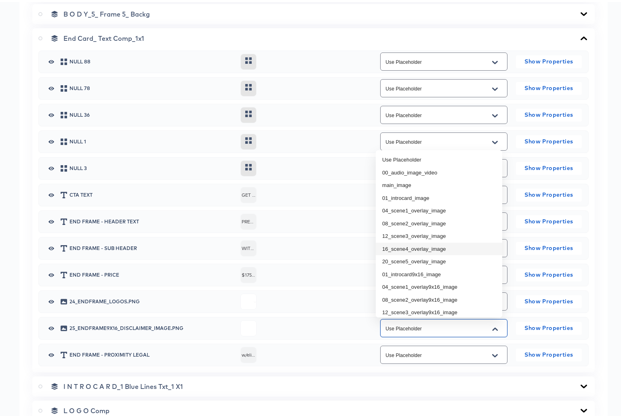
scroll to position [524, 0]
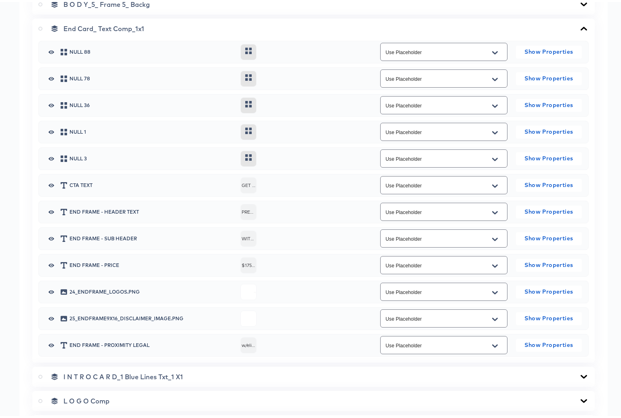
scroll to position [566, 0]
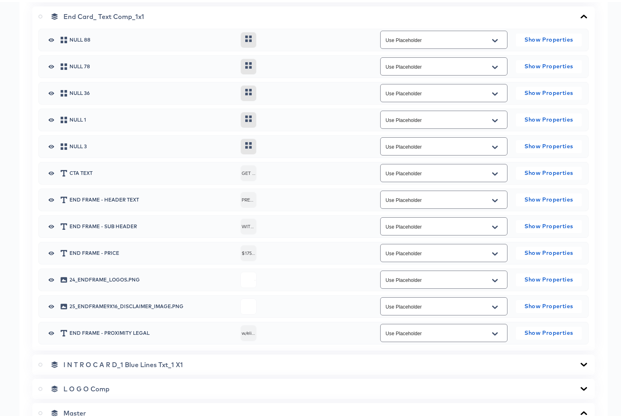
click at [493, 305] on icon "Open" at bounding box center [495, 305] width 6 height 6
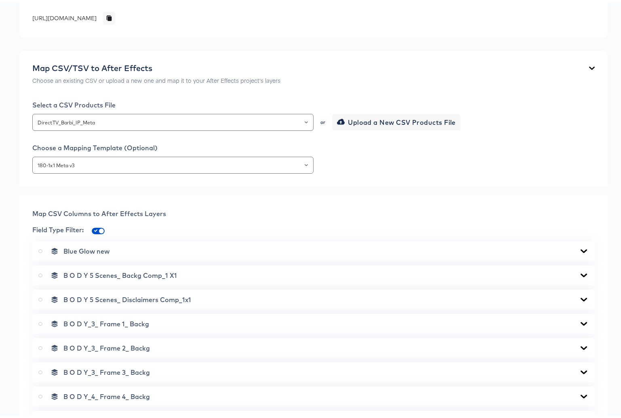
scroll to position [196, 0]
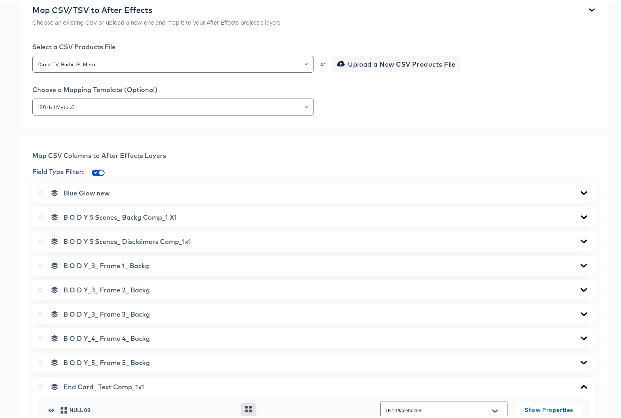
click at [96, 168] on span at bounding box center [98, 171] width 13 height 6
click at [96, 170] on input "checkbox" at bounding box center [101, 172] width 19 height 6
checkbox input "false"
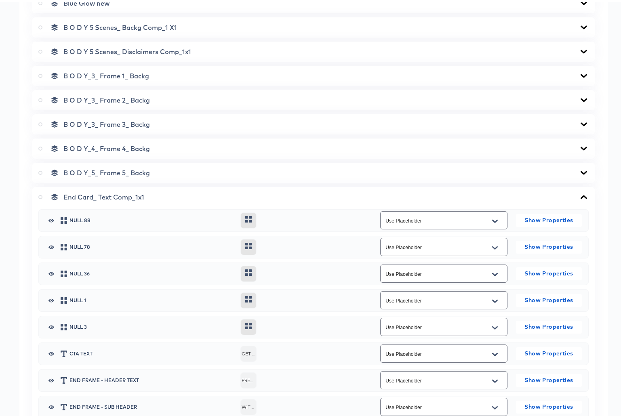
scroll to position [566, 0]
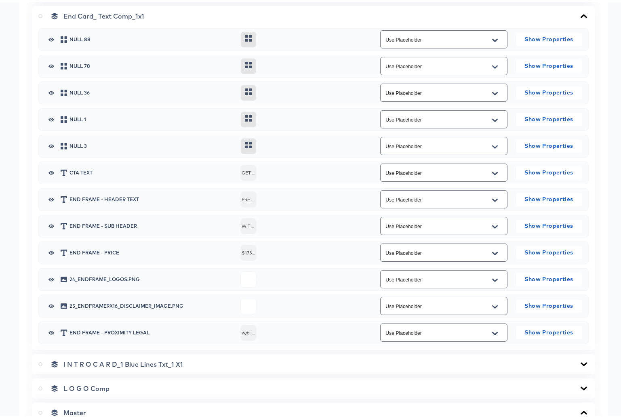
click at [492, 306] on icon "Open" at bounding box center [495, 305] width 6 height 6
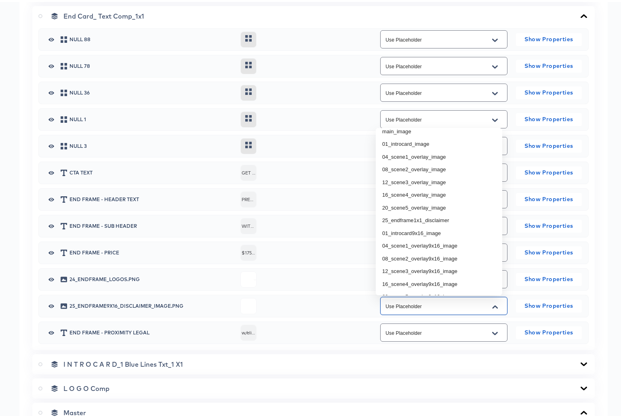
scroll to position [170, 0]
click at [417, 193] on li "25_endframe1x1_disclaimer" at bounding box center [438, 194] width 126 height 13
type input "25_endframe1x1_disclaimer"
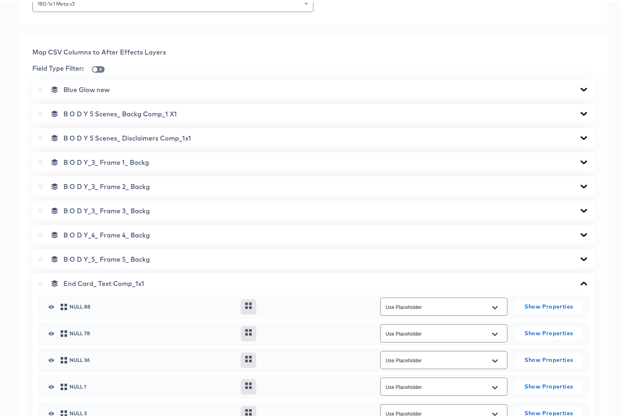
scroll to position [299, 0]
click at [580, 232] on icon at bounding box center [583, 233] width 6 height 4
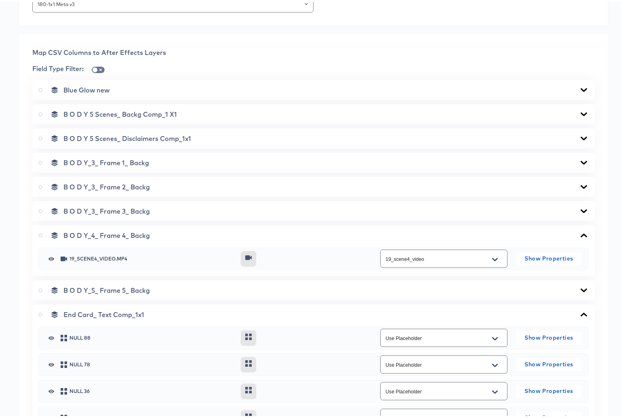
click at [580, 232] on icon at bounding box center [583, 233] width 6 height 4
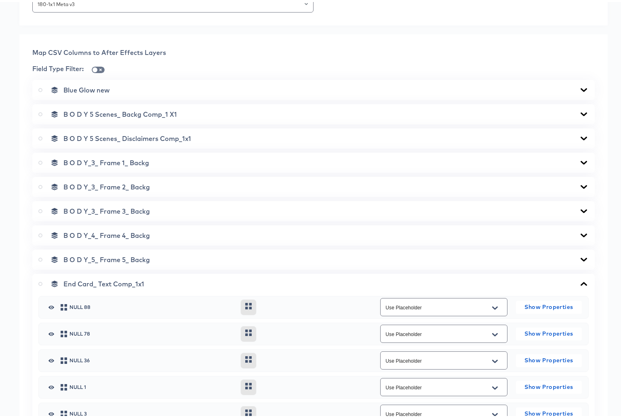
click at [580, 136] on icon at bounding box center [583, 136] width 6 height 4
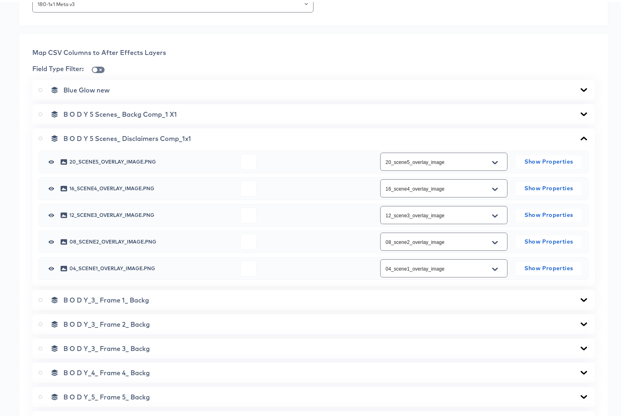
click at [580, 136] on icon at bounding box center [583, 136] width 6 height 4
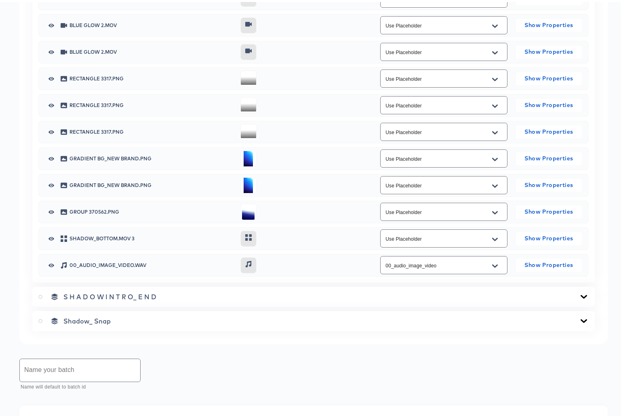
scroll to position [1679, 0]
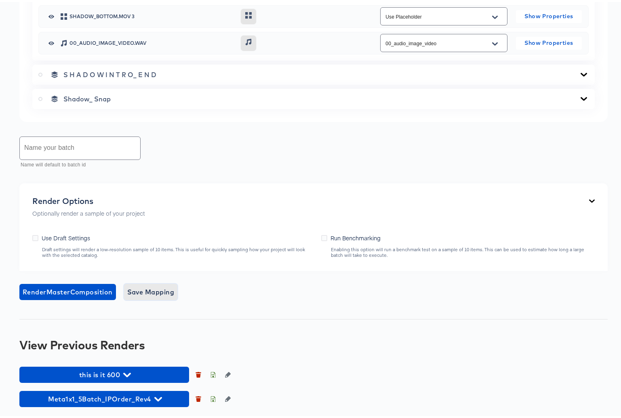
click at [146, 290] on span "Save Mapping" at bounding box center [150, 289] width 47 height 11
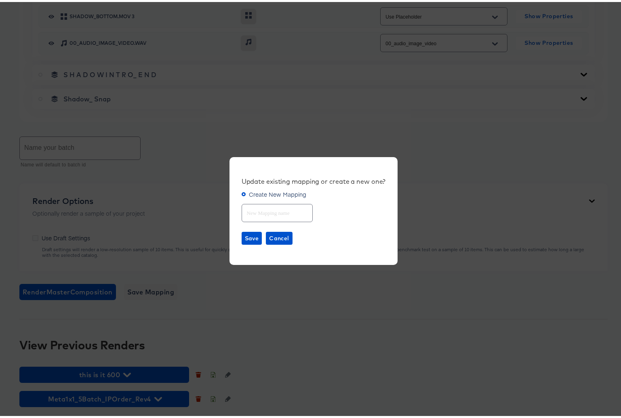
click at [260, 210] on input "text" at bounding box center [277, 207] width 70 height 17
type input "Barbie IP Meta"
click at [248, 235] on span "Save" at bounding box center [252, 236] width 14 height 10
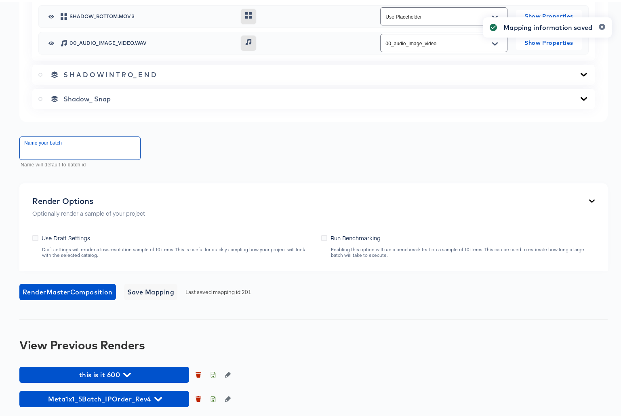
click at [66, 146] on input "text" at bounding box center [80, 146] width 120 height 23
type input "Barbie IP Meta Draft"
click at [37, 236] on icon at bounding box center [35, 236] width 6 height 6
click at [0, 0] on input "Use Draft Settings" at bounding box center [0, 0] width 0 height 0
click at [94, 292] on span "Render Master Composition" at bounding box center [68, 289] width 90 height 11
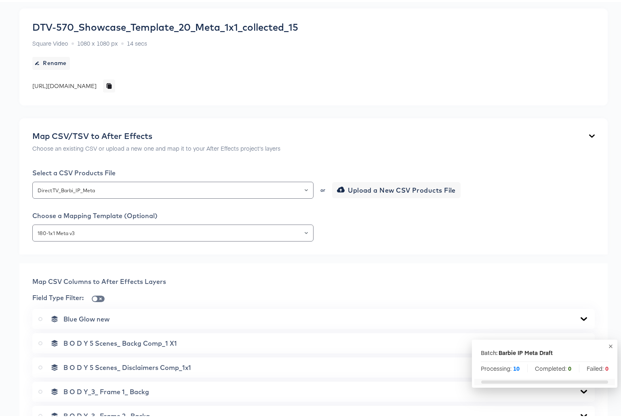
scroll to position [0, 0]
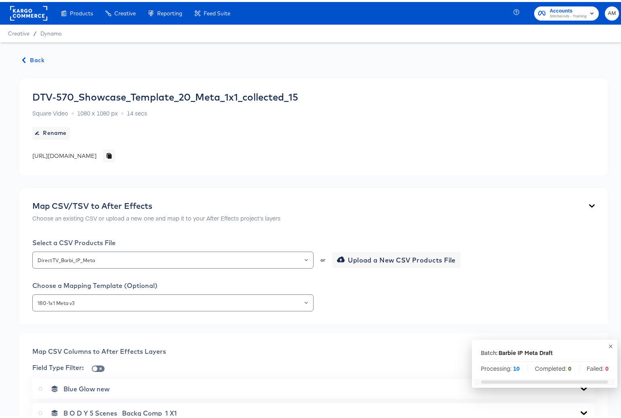
click at [22, 59] on icon "button" at bounding box center [24, 58] width 6 height 6
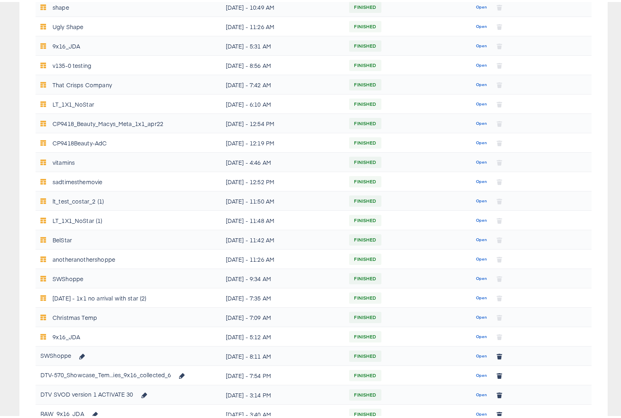
scroll to position [258, 0]
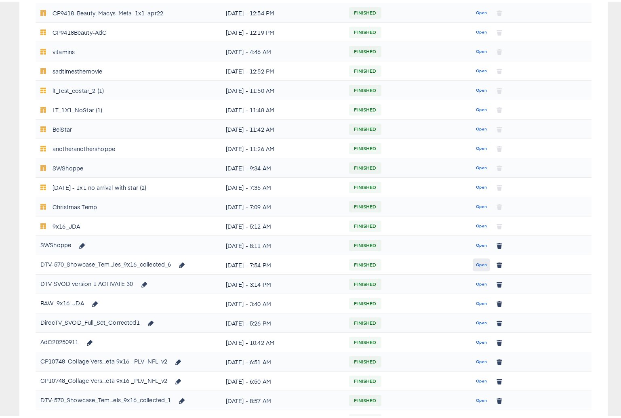
click at [477, 263] on span "Open" at bounding box center [481, 262] width 11 height 7
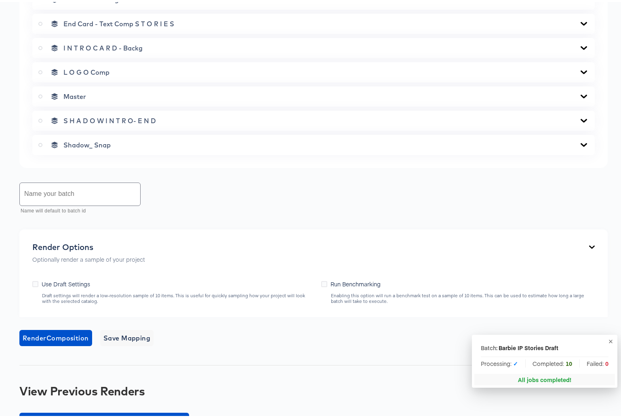
scroll to position [484, 0]
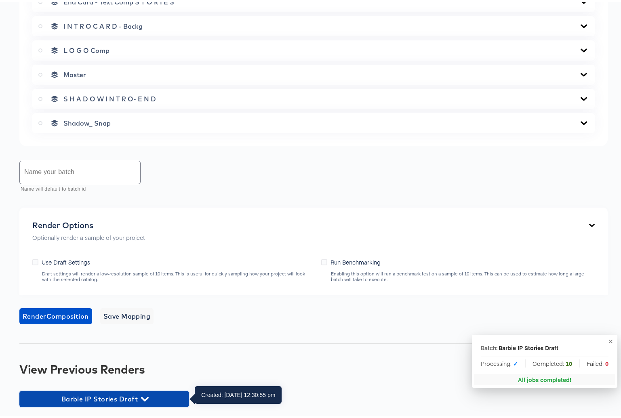
click at [144, 398] on icon "button" at bounding box center [145, 397] width 8 height 4
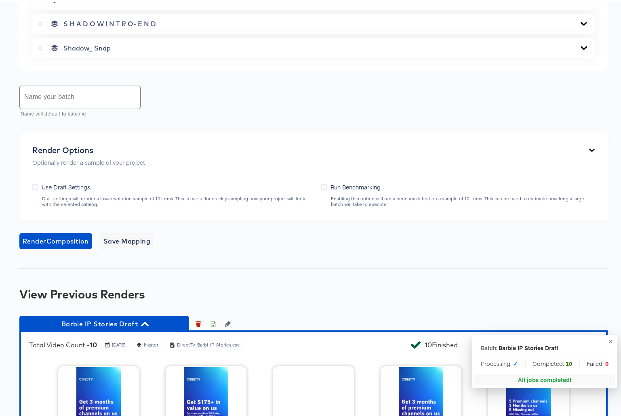
scroll to position [780, 0]
